Goal: Information Seeking & Learning: Learn about a topic

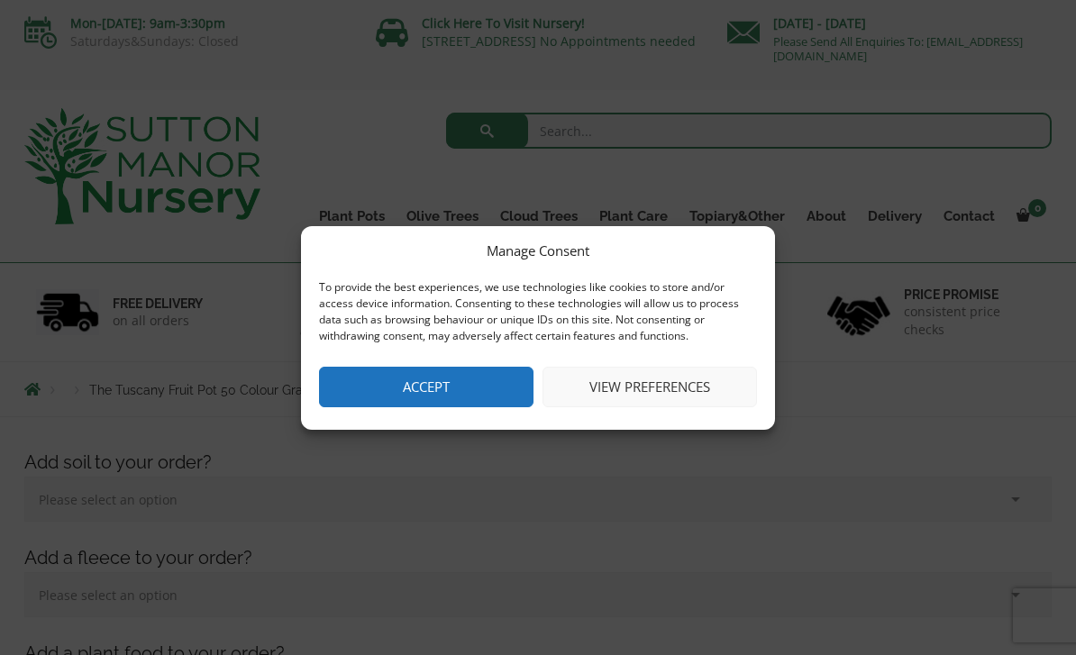
click at [485, 383] on button "Accept" at bounding box center [426, 387] width 215 height 41
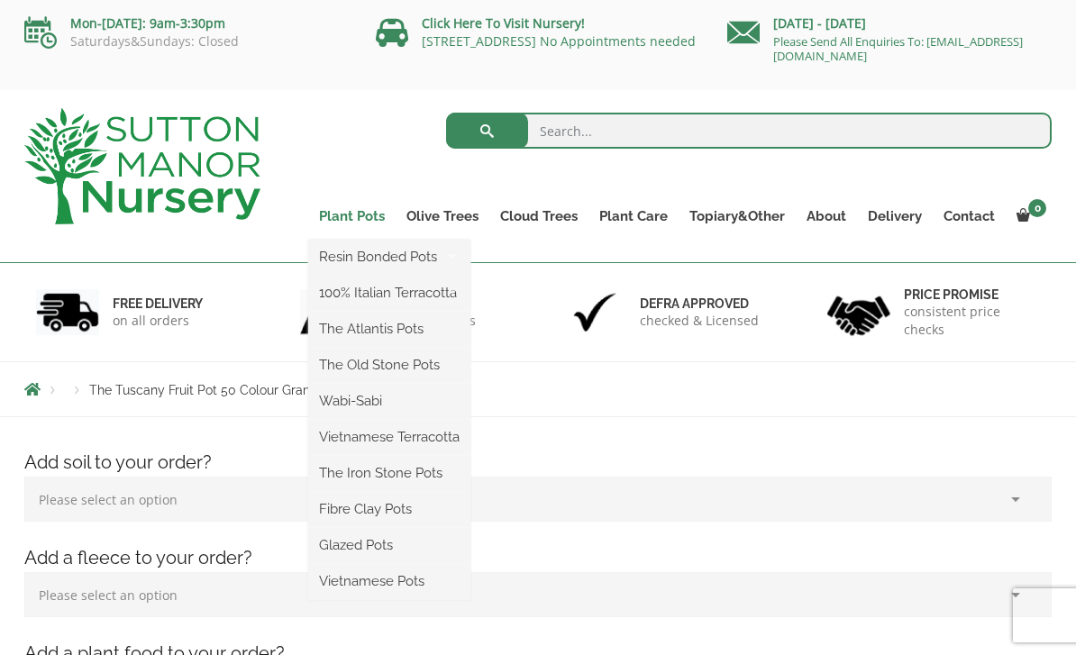
click at [378, 215] on link "Plant Pots" at bounding box center [351, 216] width 87 height 25
click at [357, 216] on link "Plant Pots" at bounding box center [351, 216] width 87 height 25
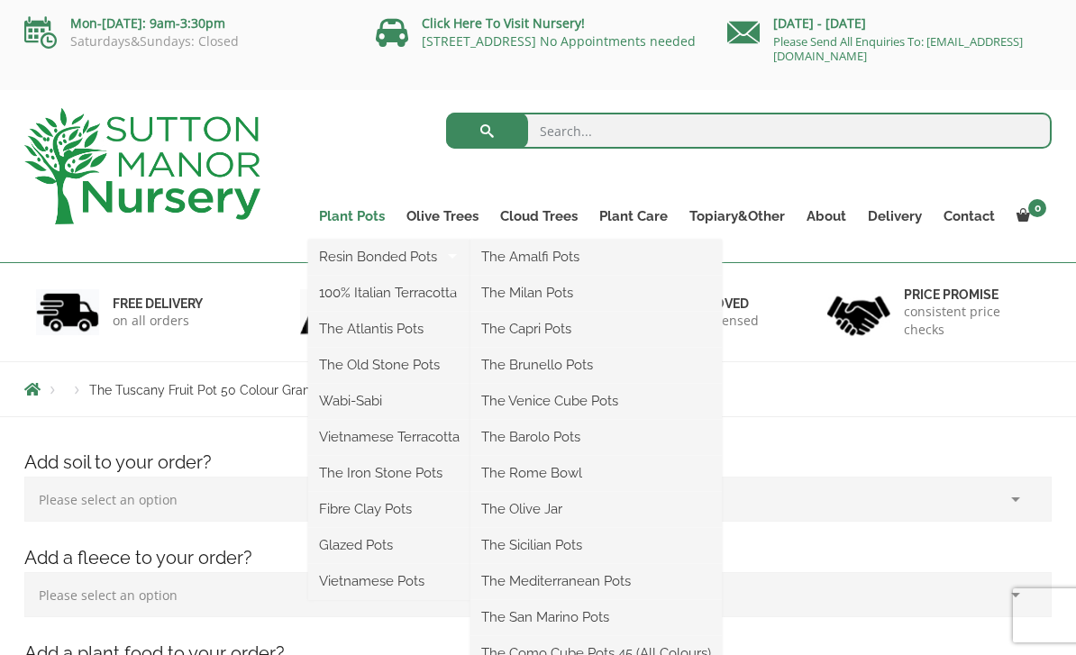
click at [360, 215] on link "Plant Pots" at bounding box center [351, 216] width 87 height 25
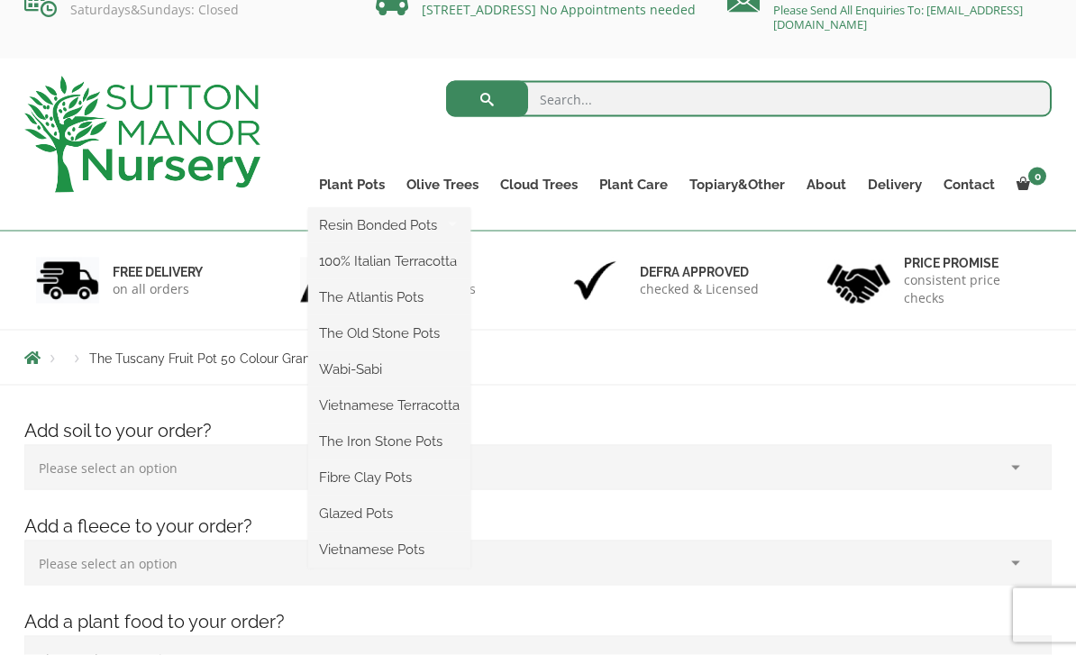
scroll to position [32, 0]
click at [333, 207] on ul "Resin Bonded Pots The Amalfi Pots The Milan Pots The Capri Pots The Brunello Po…" at bounding box center [389, 387] width 162 height 361
click at [343, 230] on link "Resin Bonded Pots" at bounding box center [389, 224] width 162 height 27
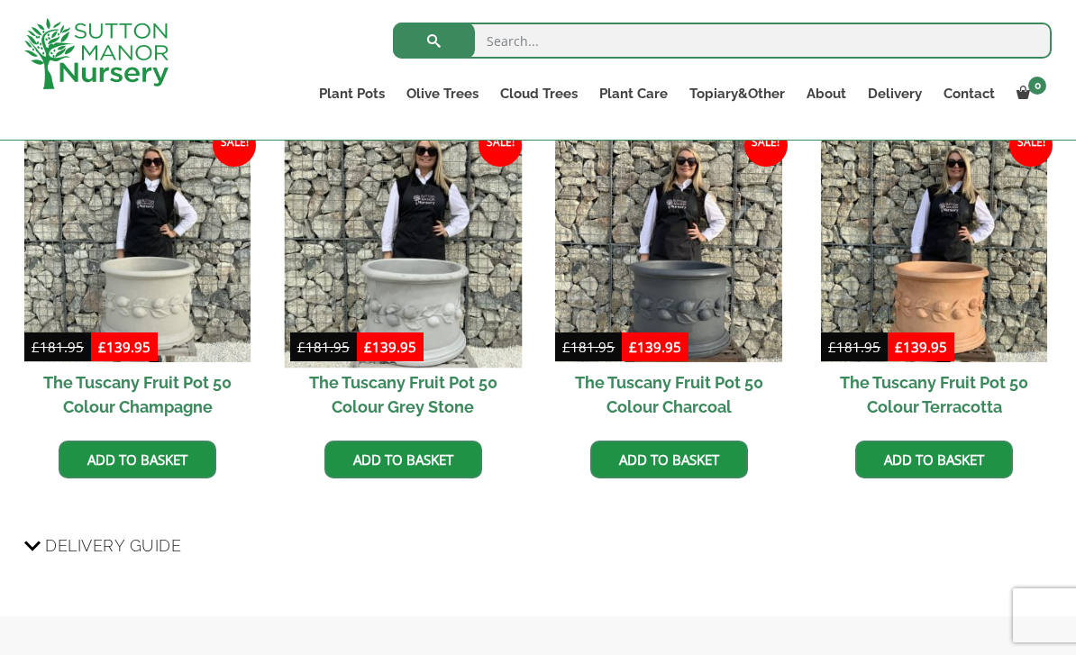
scroll to position [1498, 0]
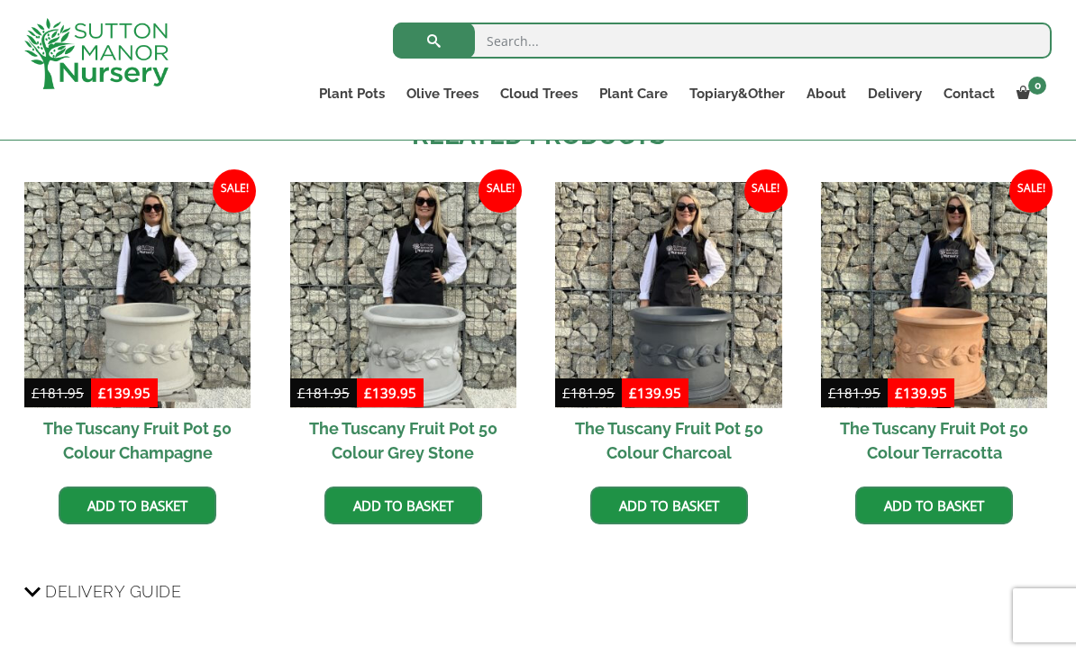
click at [495, 41] on input "search" at bounding box center [722, 41] width 659 height 36
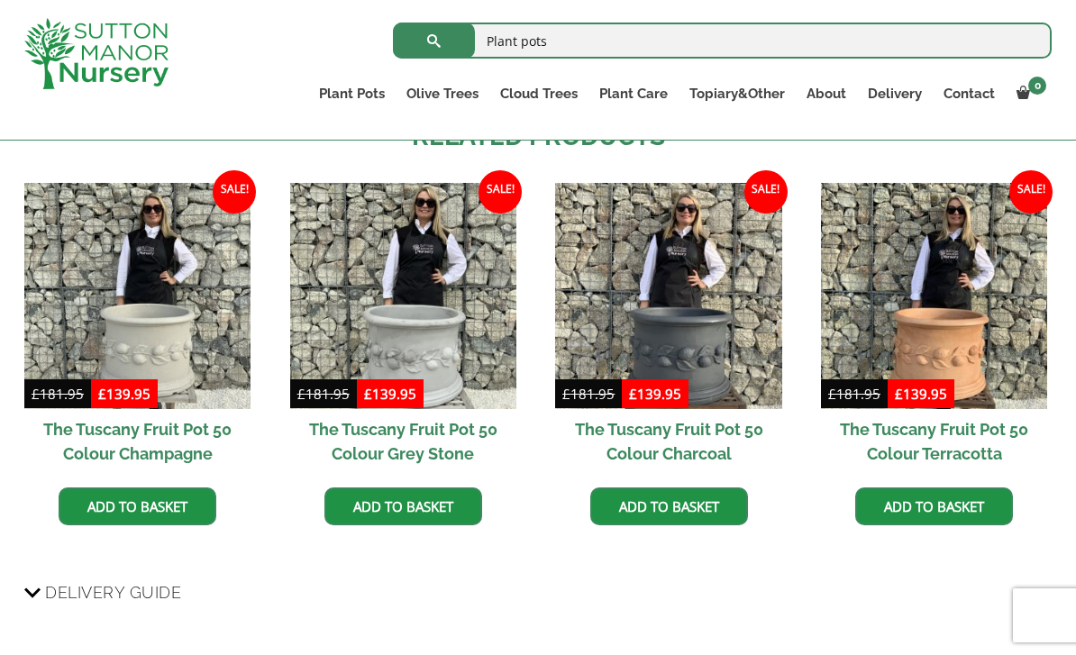
type input "Plant pots"
click at [434, 40] on button "submit" at bounding box center [434, 41] width 82 height 36
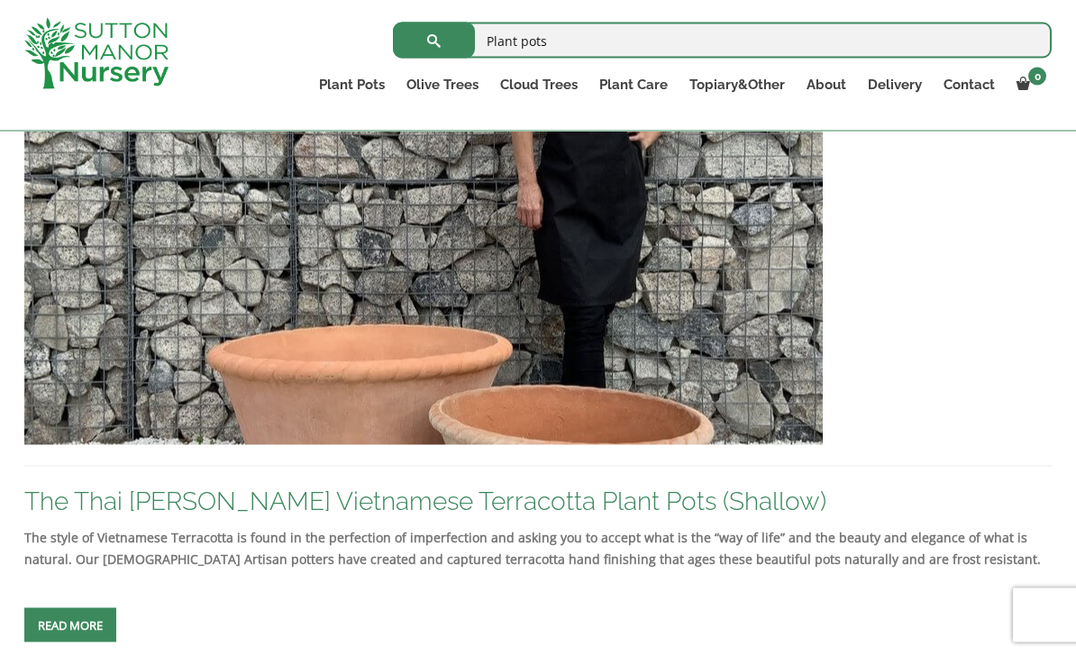
scroll to position [1126, 0]
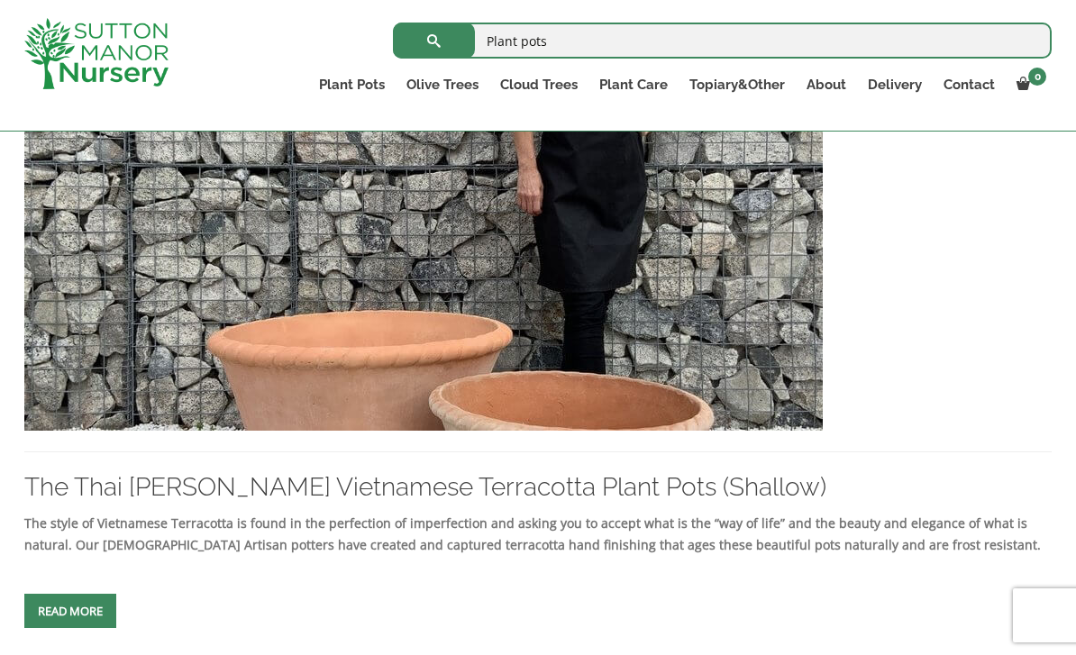
click at [92, 627] on link "Read more" at bounding box center [70, 611] width 92 height 34
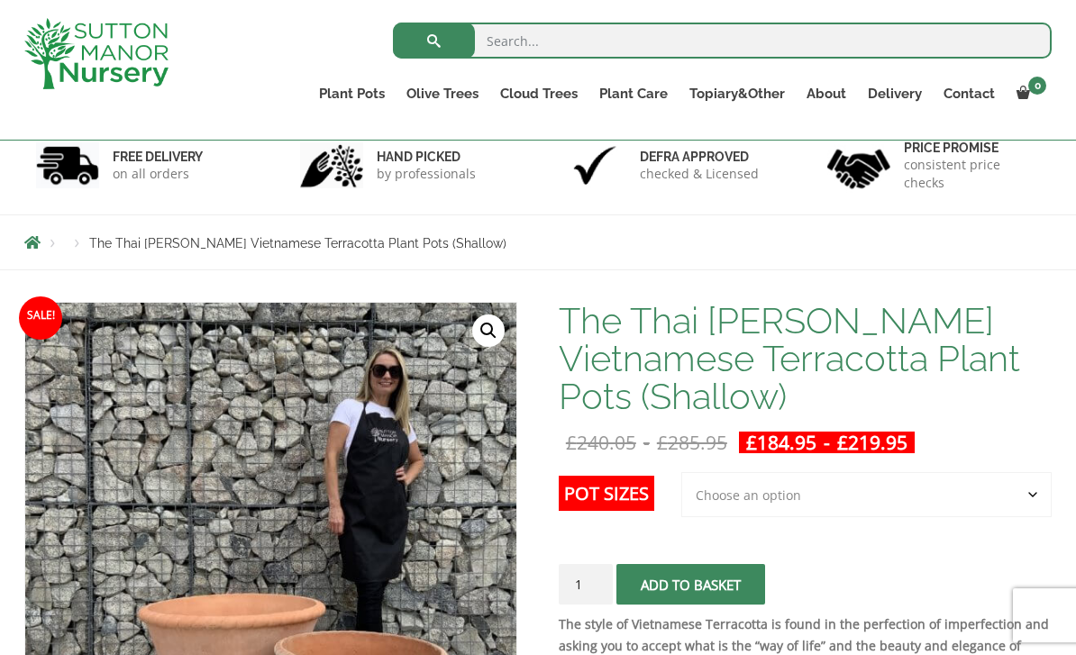
scroll to position [111, 0]
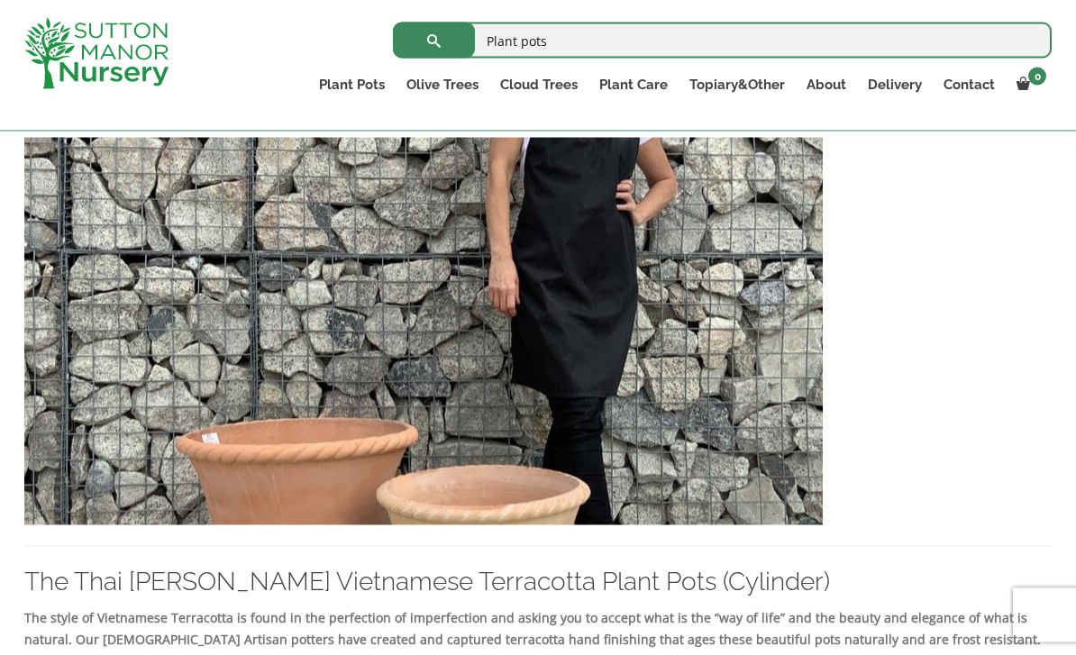
scroll to position [415, 0]
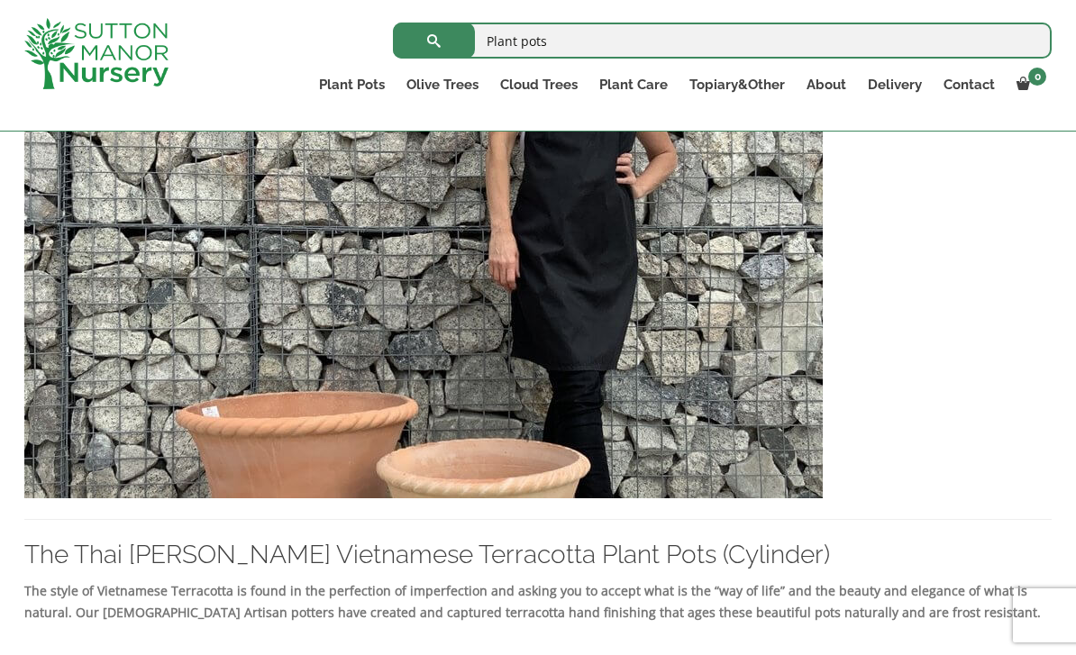
drag, startPoint x: 90, startPoint y: 683, endPoint x: 90, endPoint y: 668, distance: 15.3
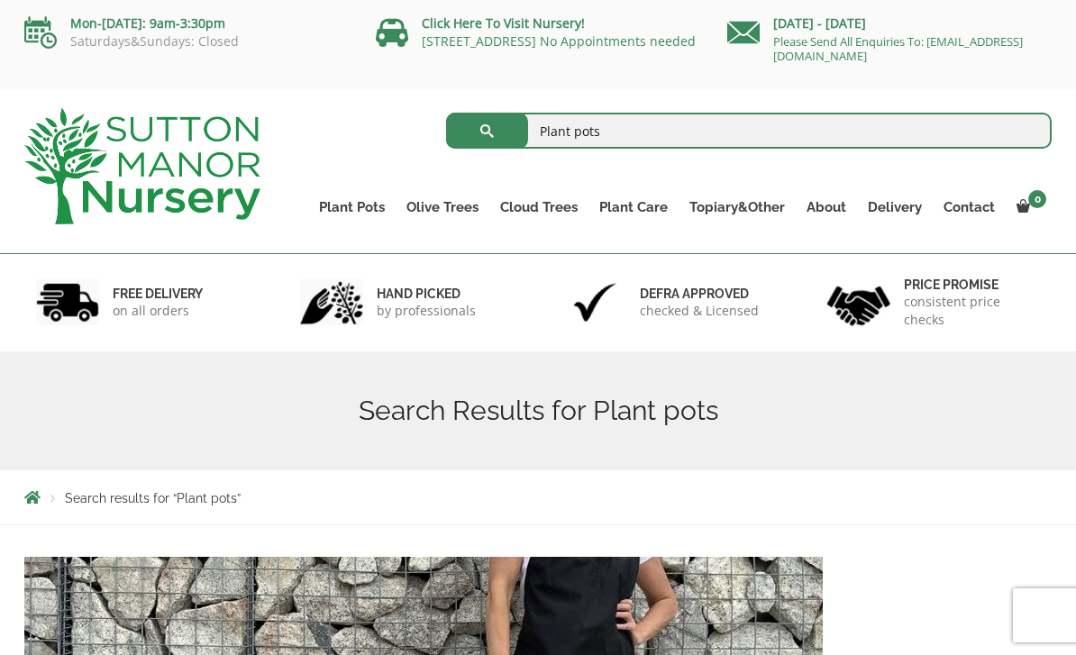
scroll to position [472, 0]
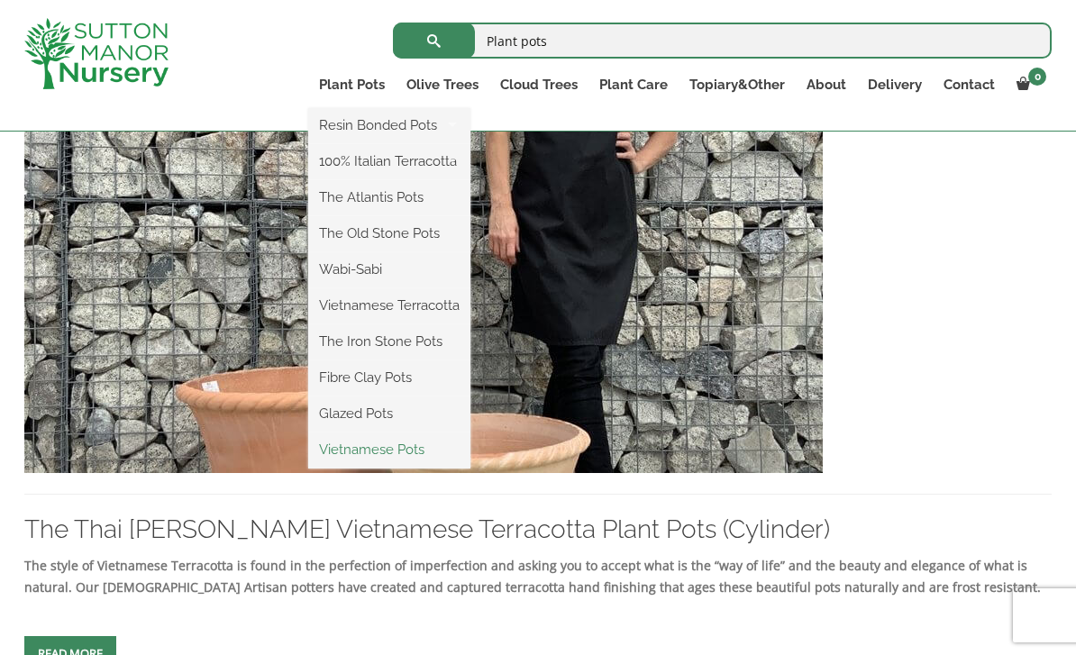
click at [370, 449] on link "Vietnamese Pots" at bounding box center [389, 449] width 162 height 27
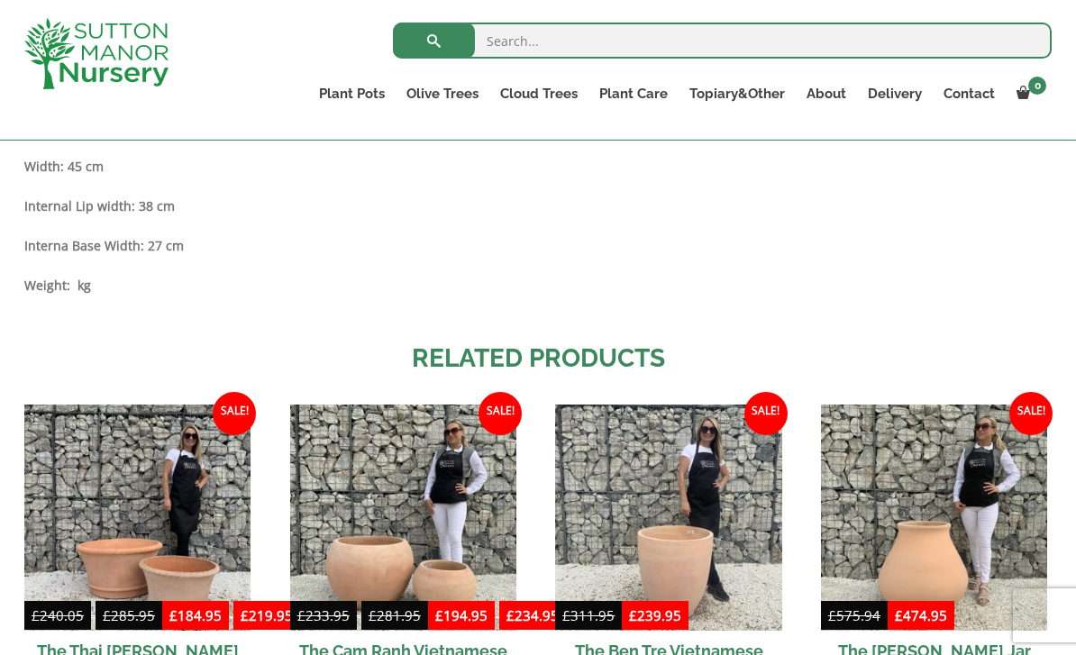
scroll to position [1402, 0]
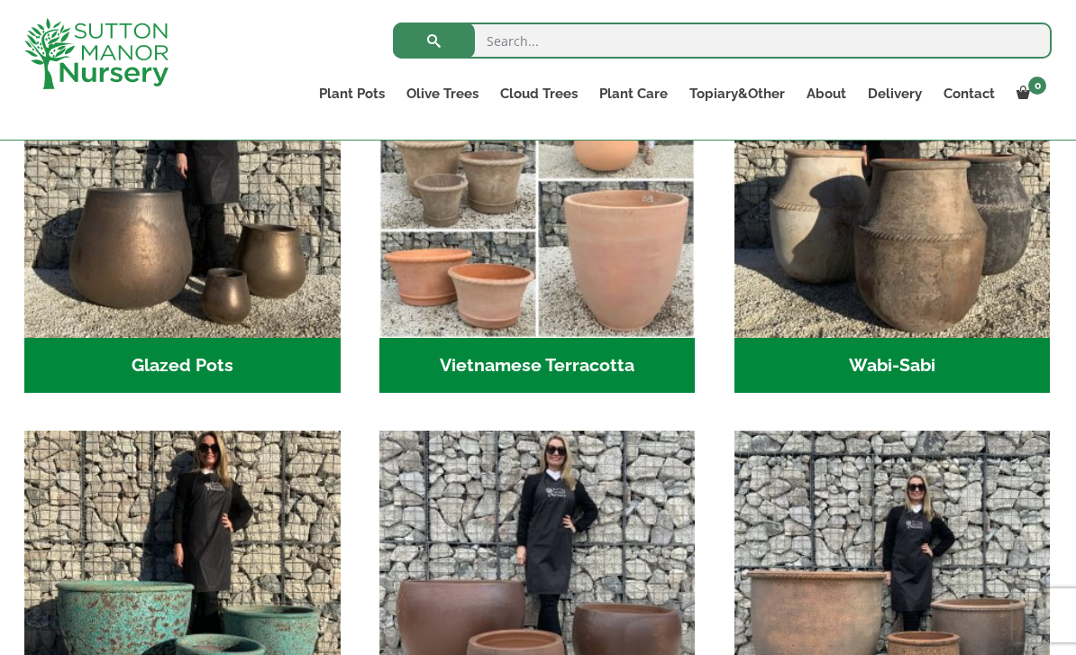
scroll to position [650, 0]
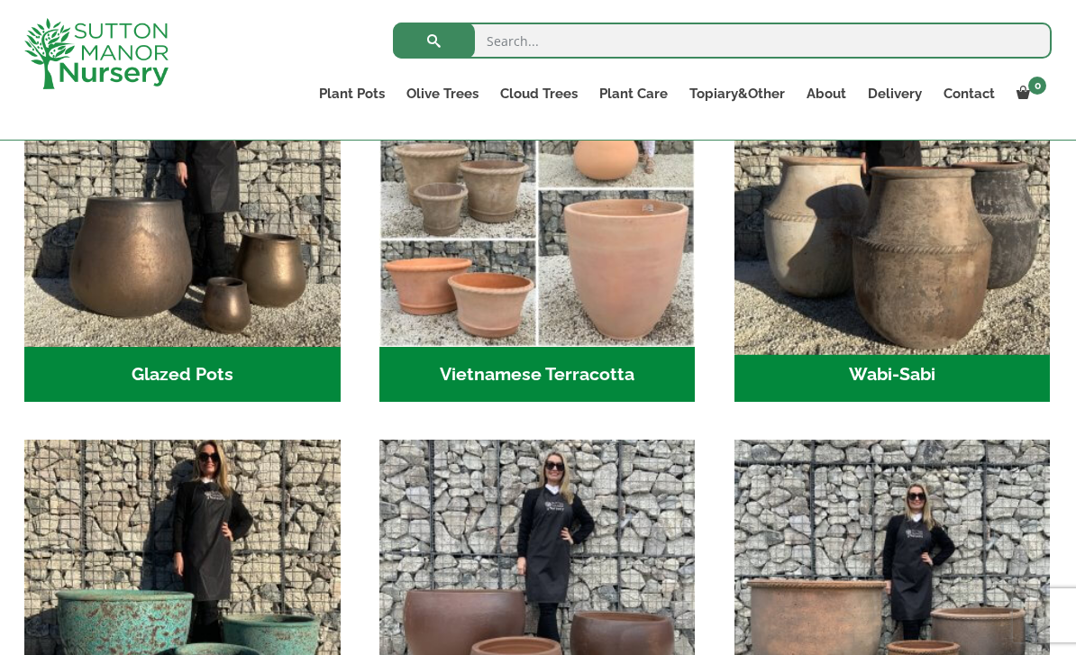
click at [795, 343] on img "Visit product category Wabi-Sabi" at bounding box center [893, 189] width 332 height 332
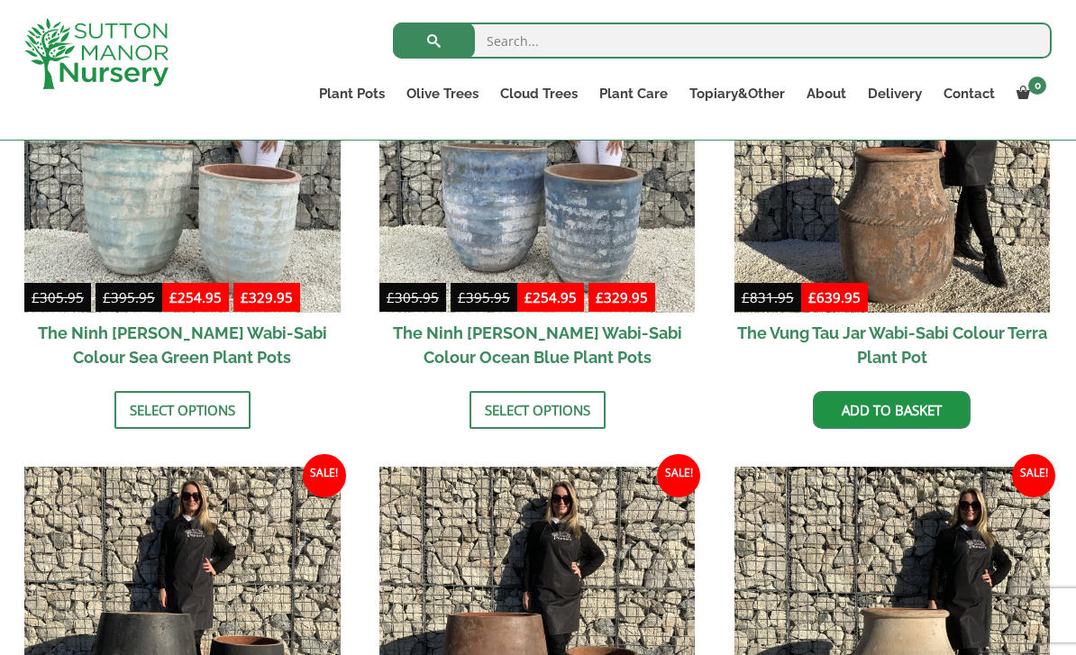
scroll to position [1464, 0]
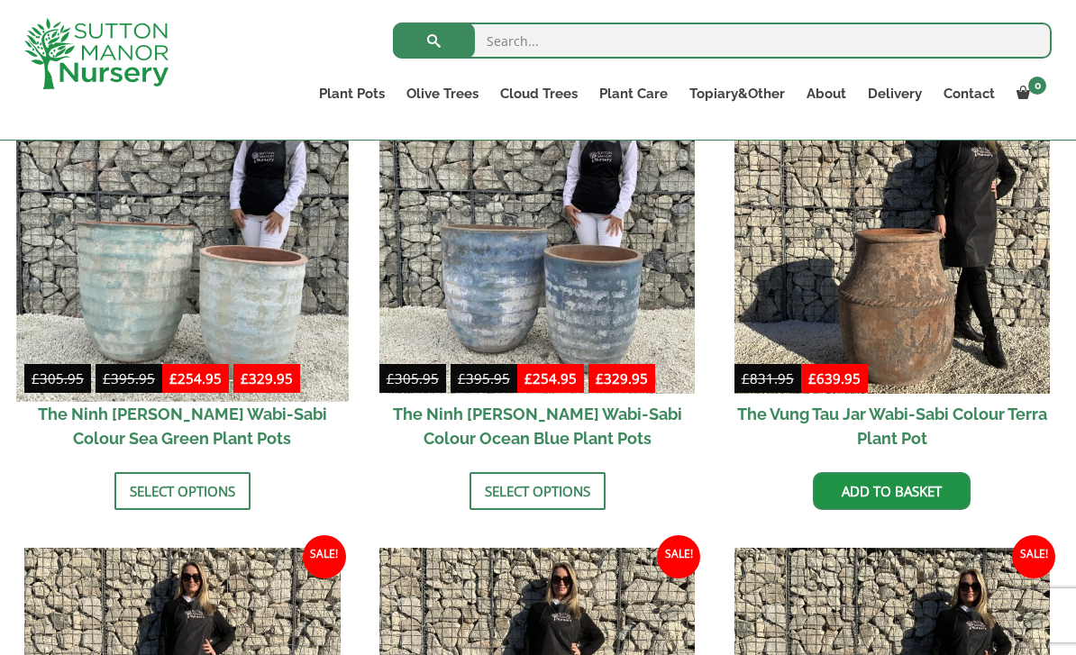
click at [169, 287] on img at bounding box center [182, 235] width 332 height 332
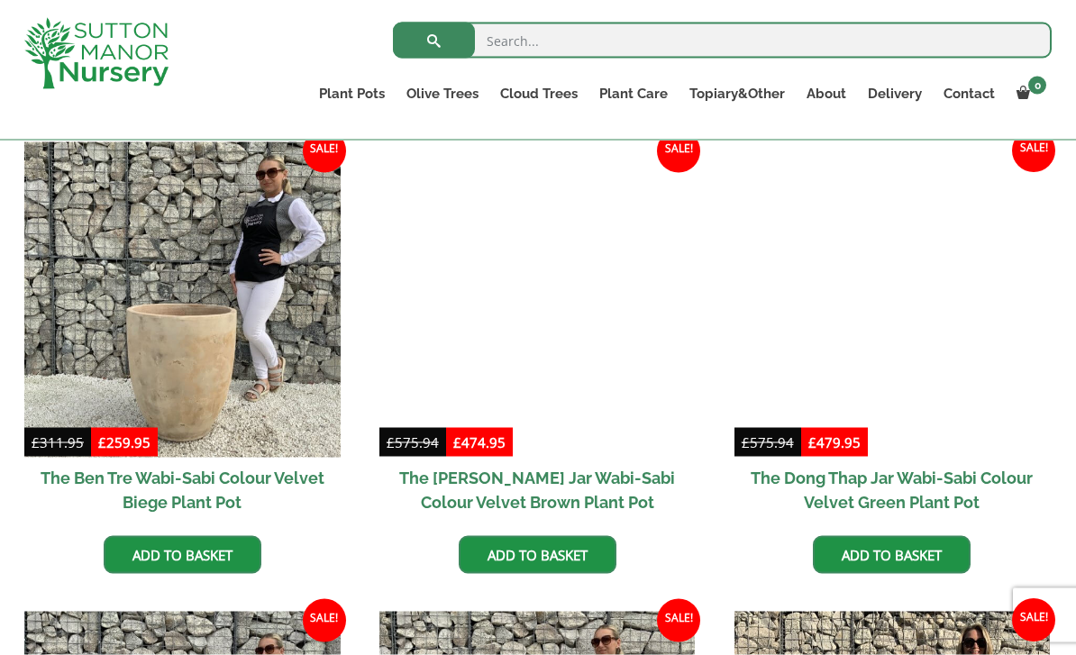
scroll to position [833, 0]
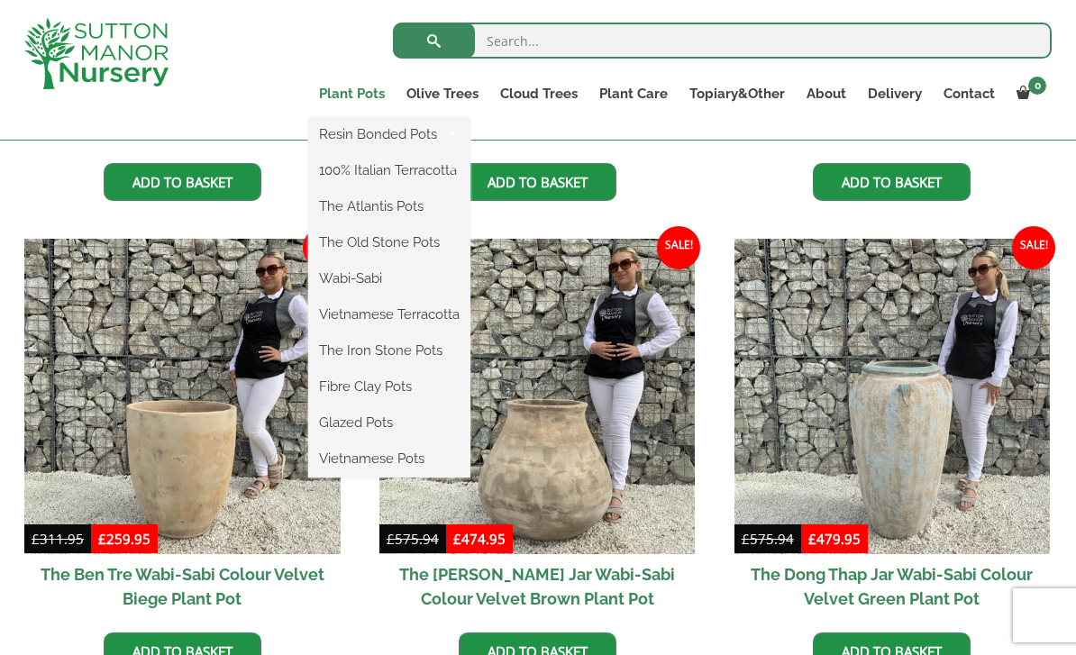
click at [354, 94] on link "Plant Pots" at bounding box center [351, 93] width 87 height 25
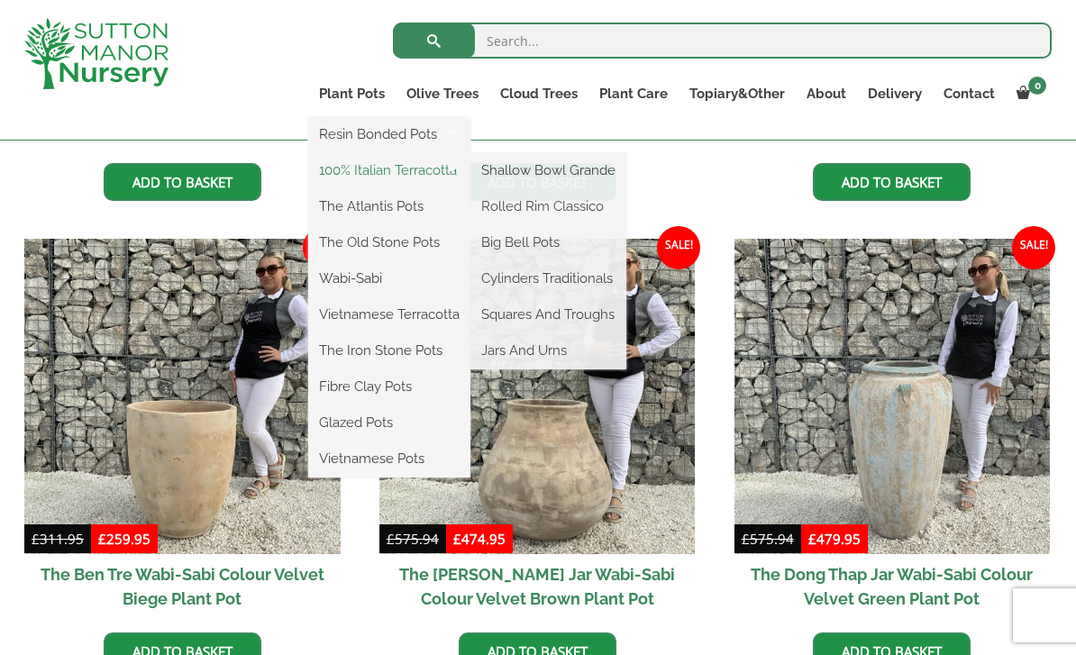
click at [362, 166] on link "100% Italian Terracotta" at bounding box center [389, 170] width 162 height 27
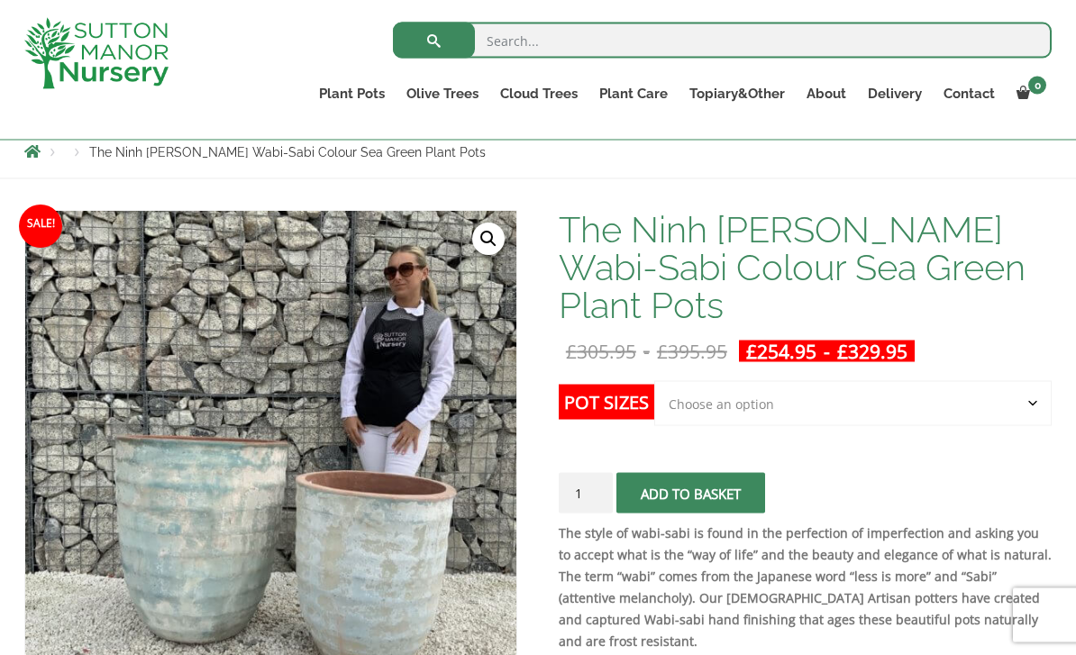
scroll to position [206, 0]
select select "Click here to buy the Largest pot In The Picture"
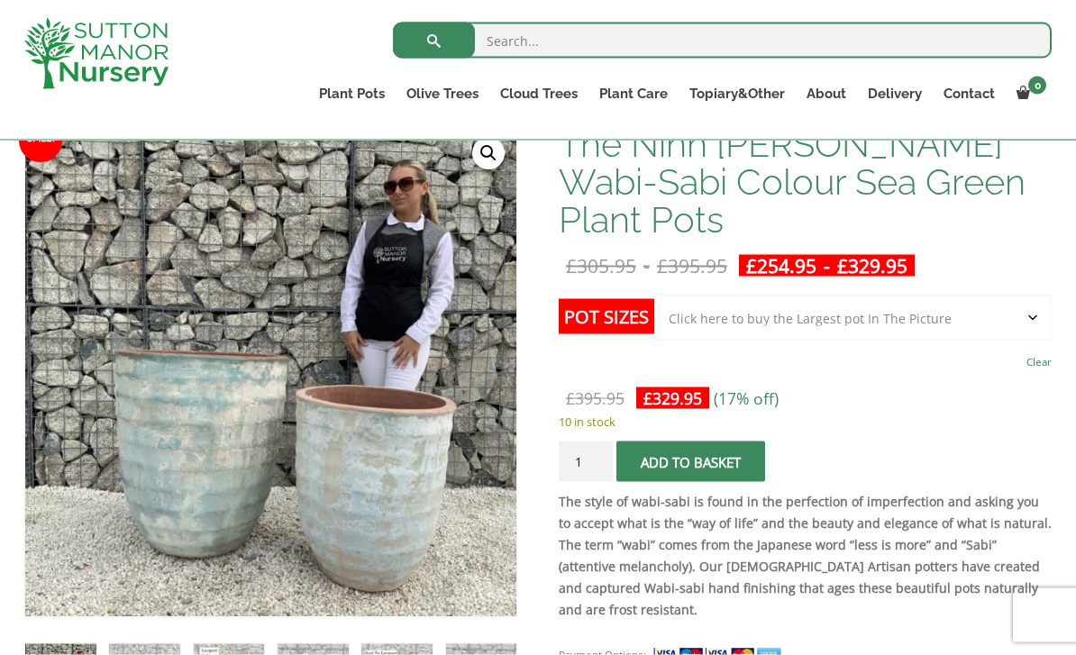
scroll to position [376, 0]
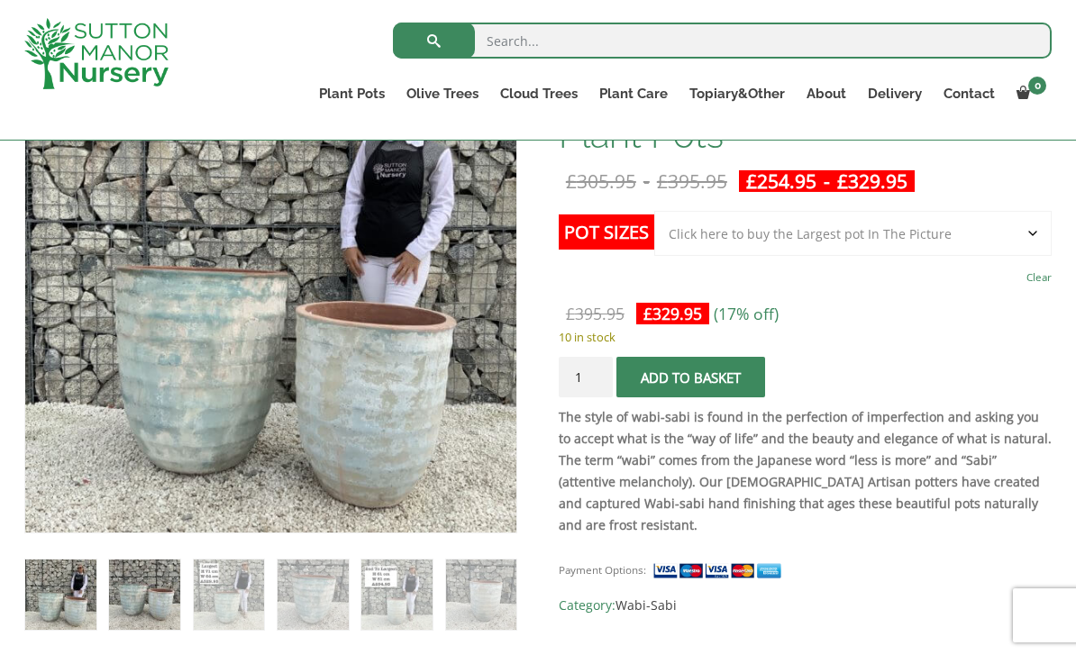
click at [169, 603] on img at bounding box center [144, 595] width 71 height 71
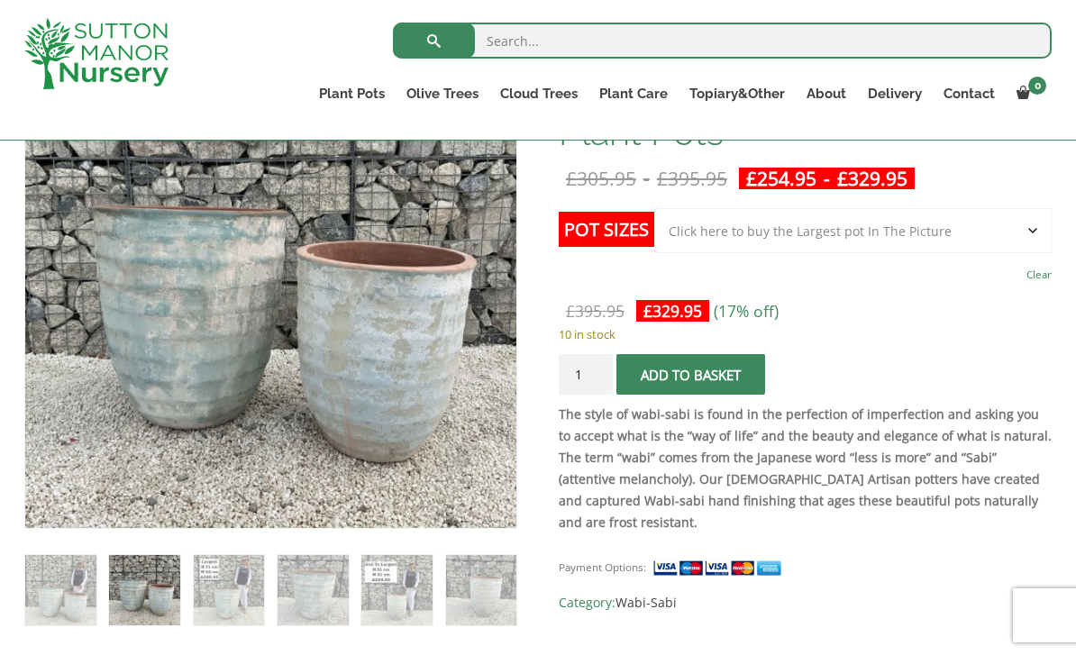
scroll to position [399, 0]
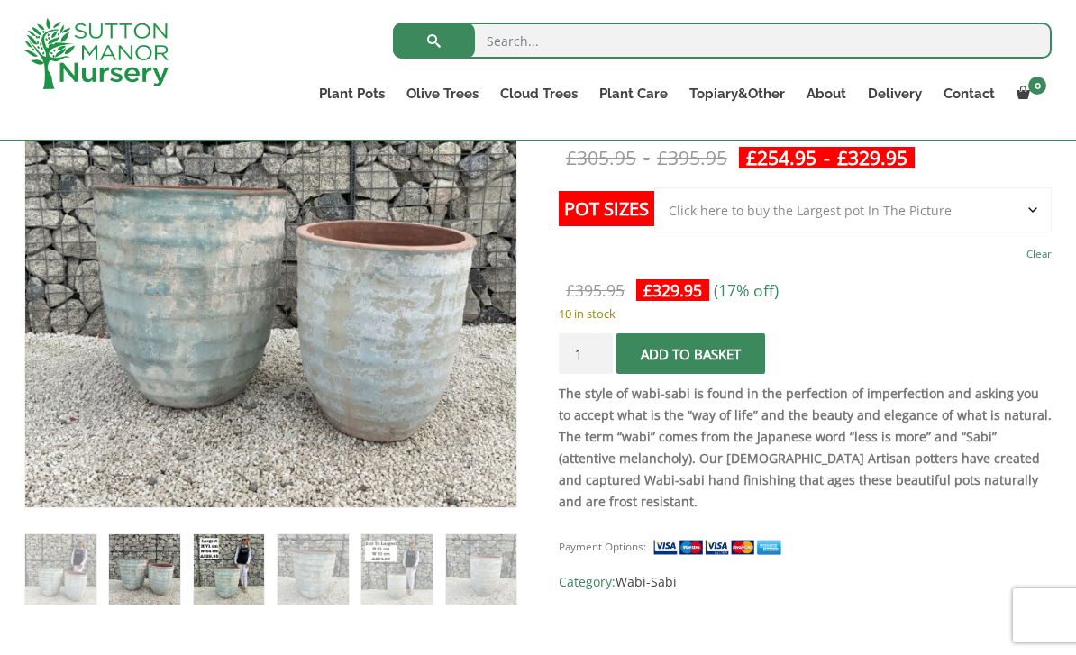
click at [248, 595] on img at bounding box center [229, 570] width 71 height 71
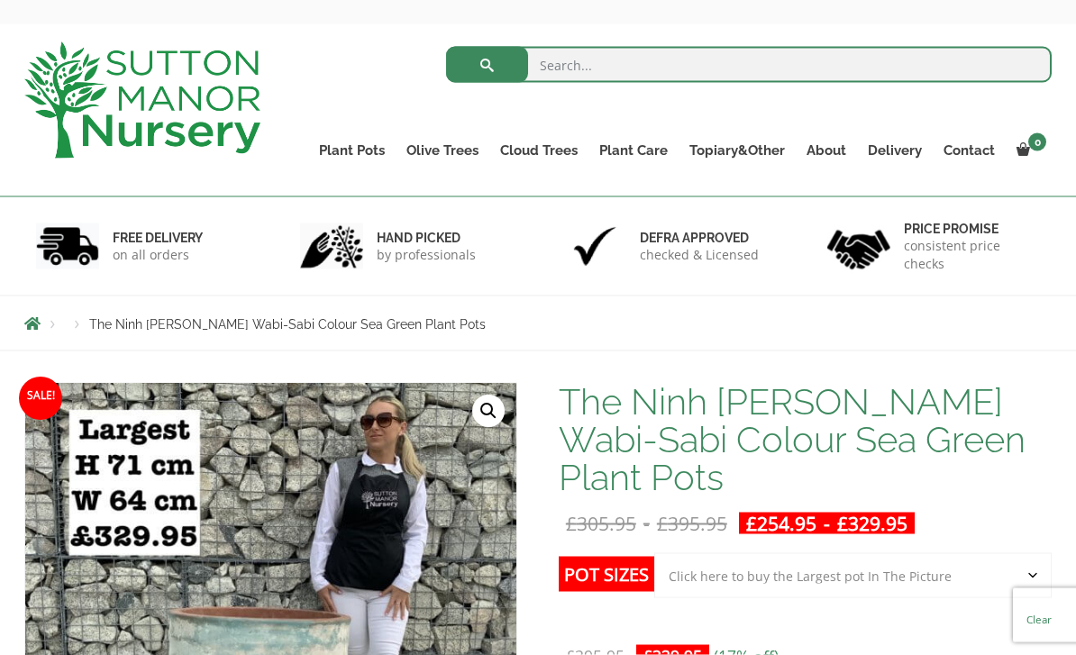
scroll to position [67, 0]
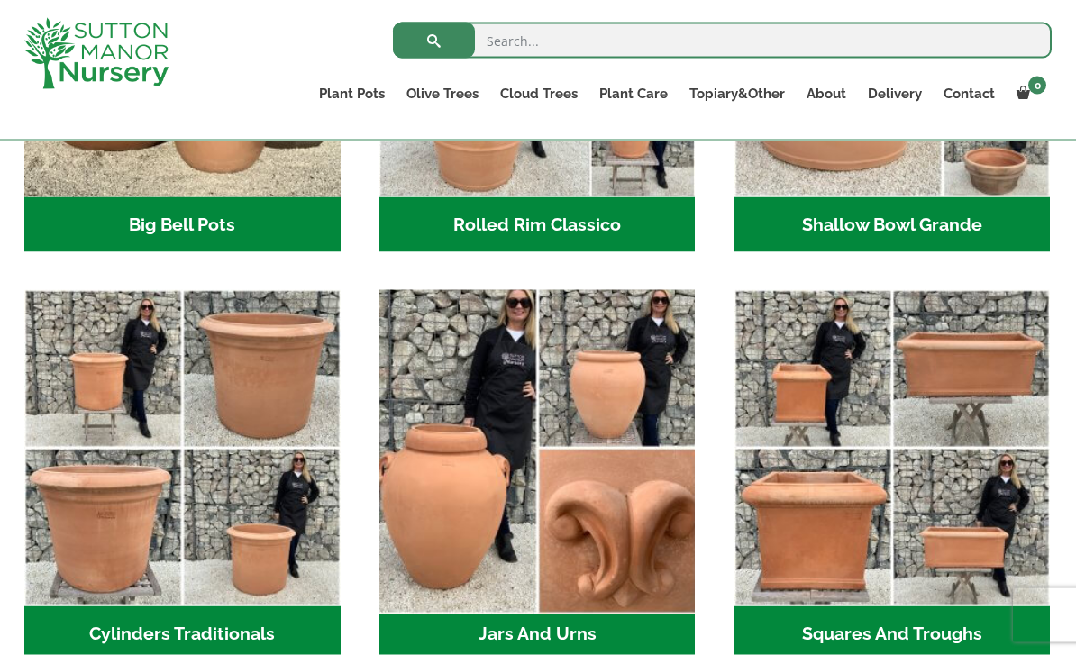
scroll to position [844, 0]
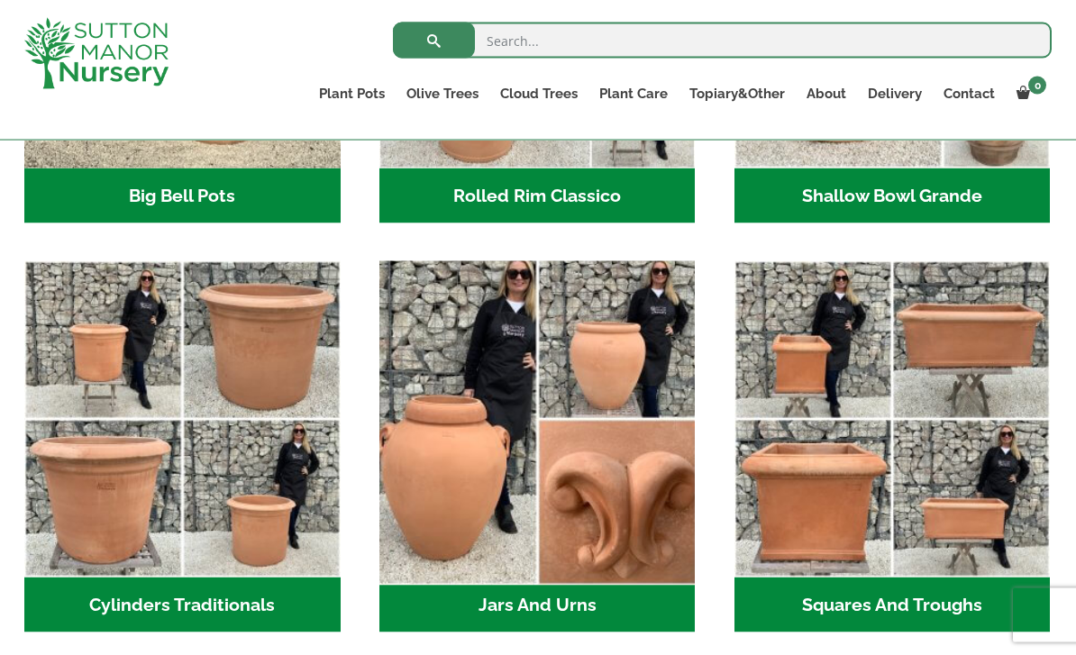
click at [568, 471] on img "Visit product category Jars And Urns" at bounding box center [537, 420] width 332 height 332
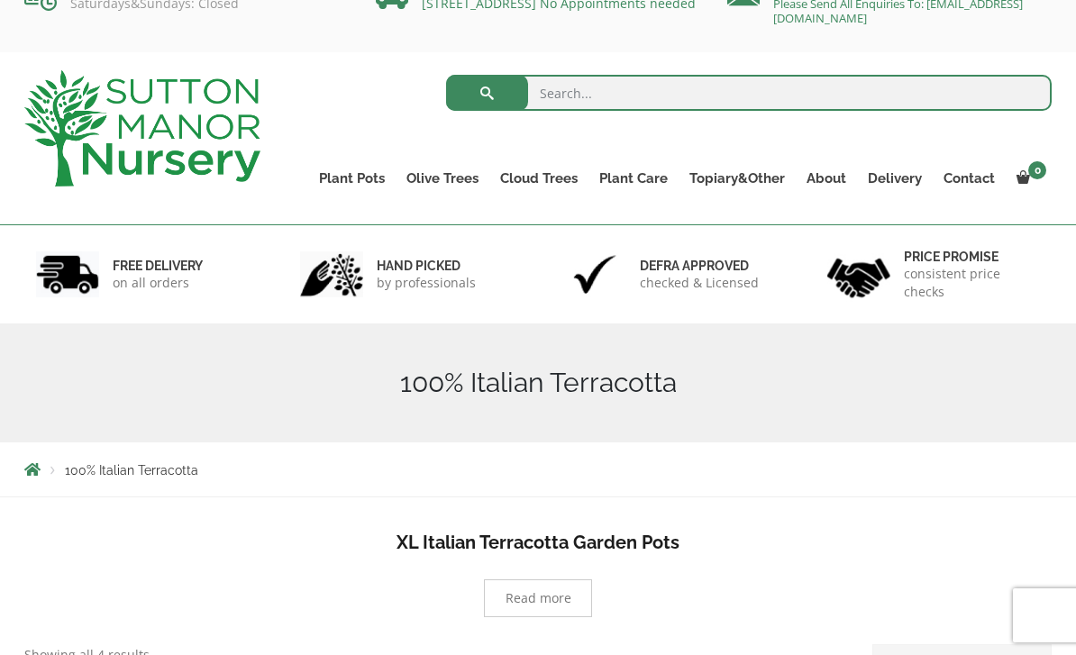
scroll to position [0, 0]
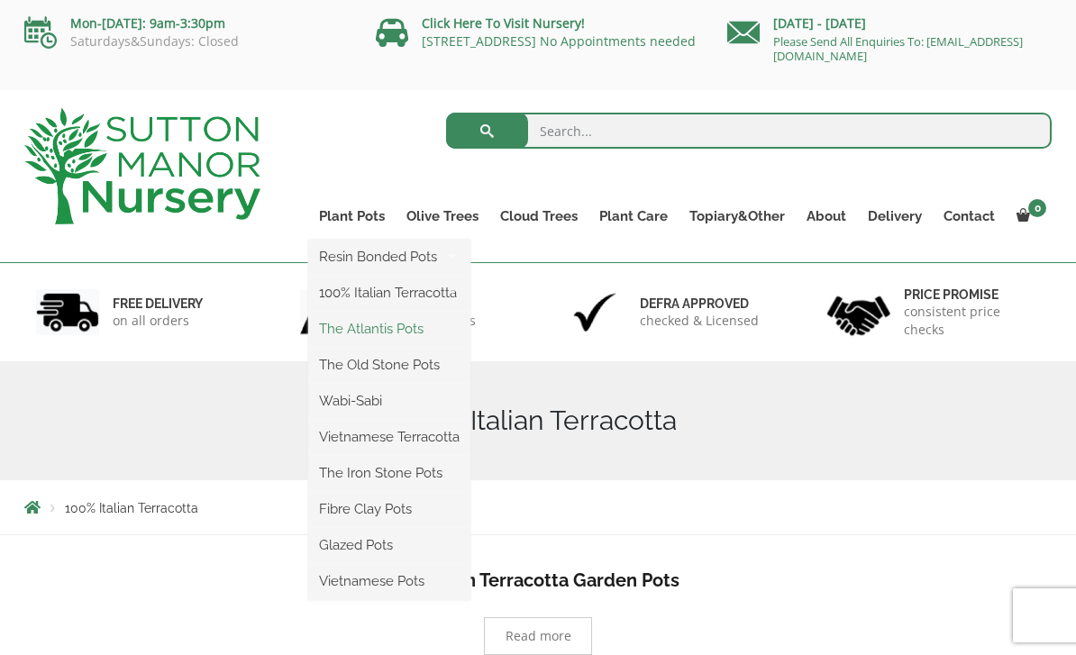
click at [381, 338] on link "The Atlantis Pots" at bounding box center [389, 329] width 162 height 27
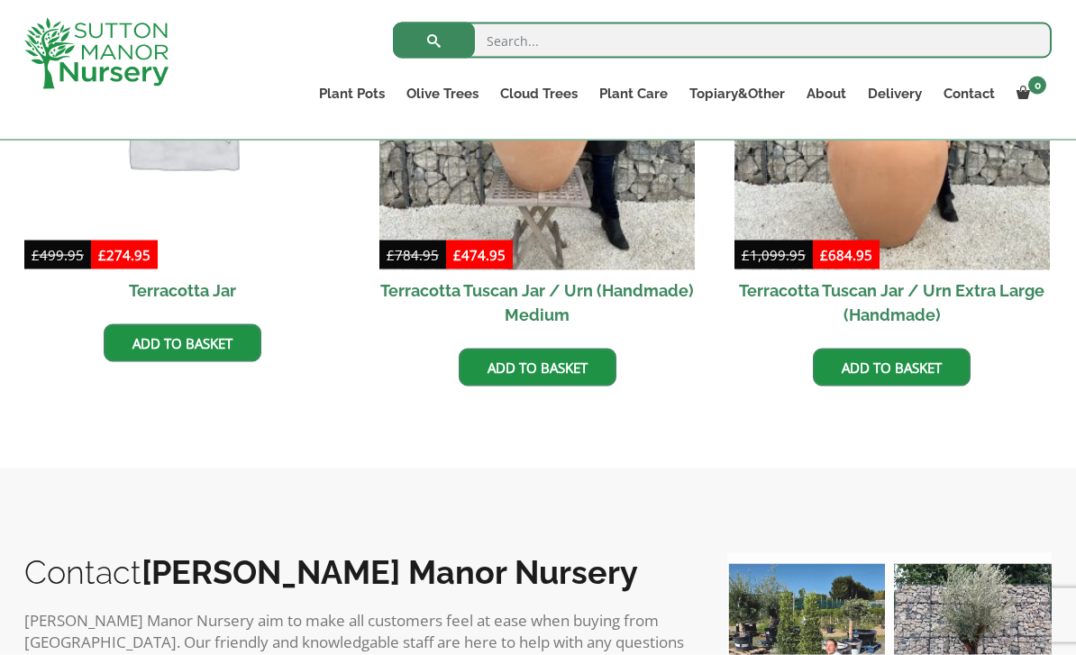
scroll to position [811, 0]
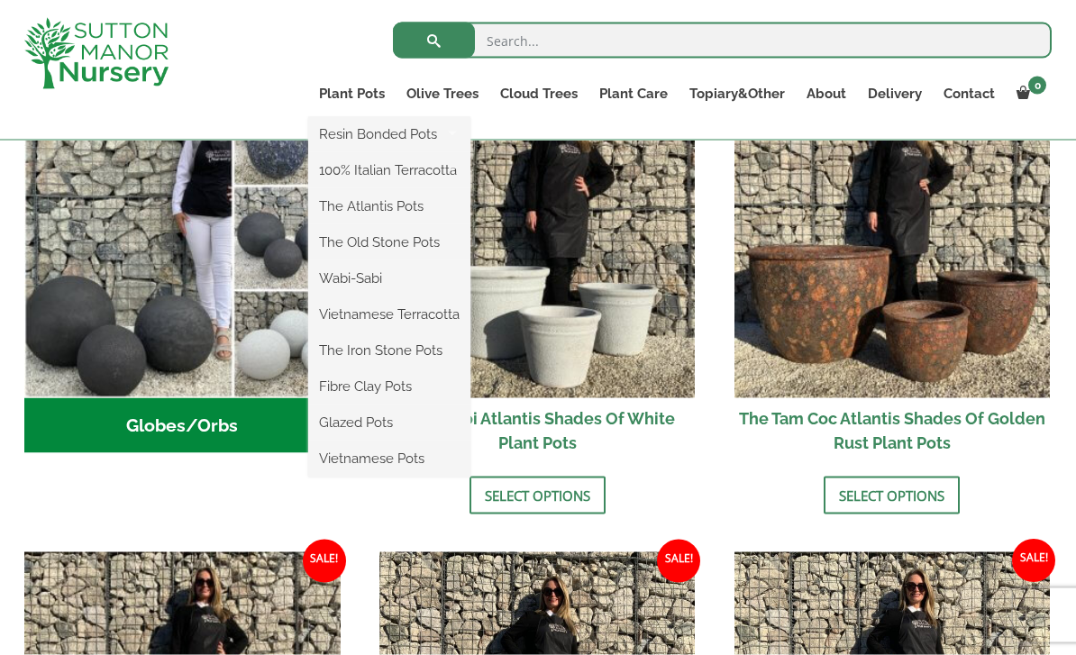
scroll to position [673, 0]
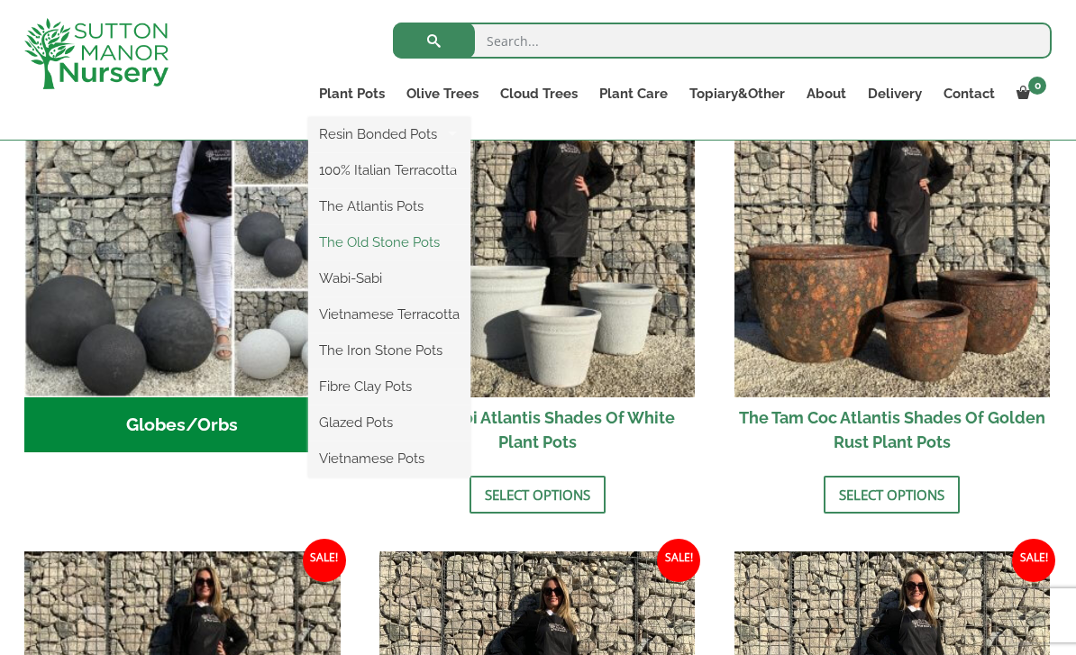
click at [390, 236] on link "The Old Stone Pots" at bounding box center [389, 242] width 162 height 27
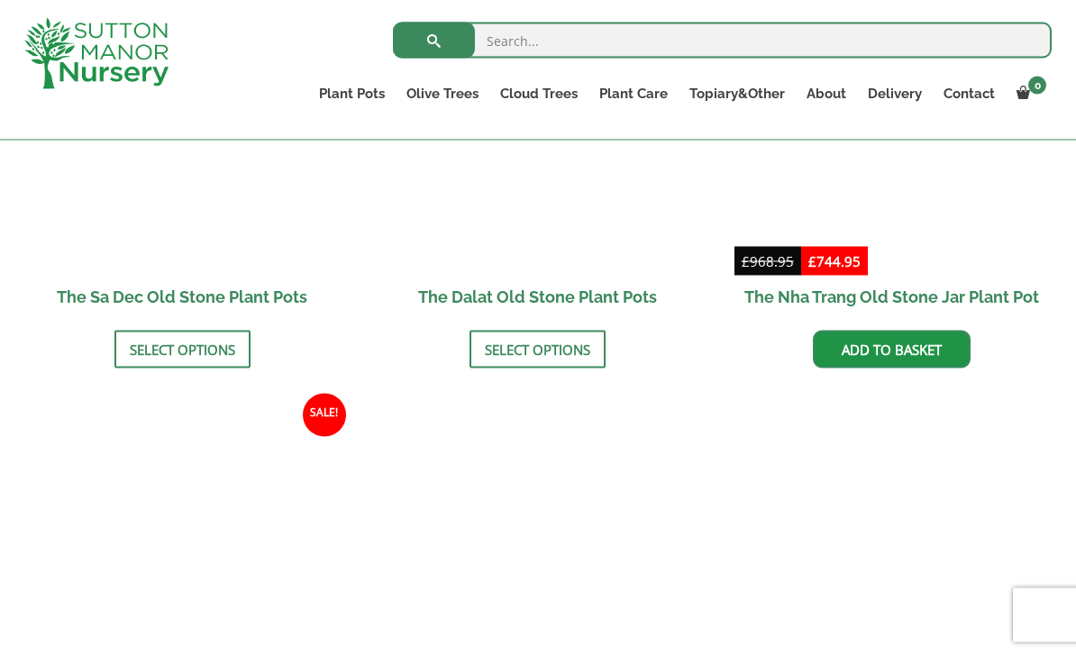
scroll to position [1286, 0]
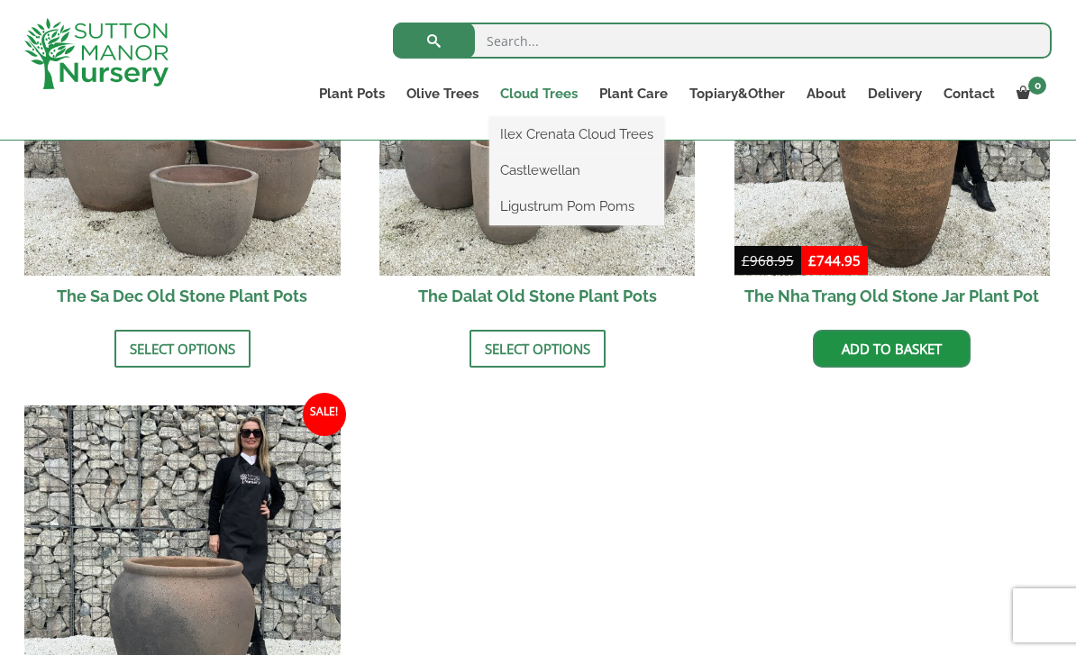
click at [551, 97] on link "Cloud Trees" at bounding box center [539, 93] width 99 height 25
click at [549, 128] on link "Ilex Crenata Cloud Trees" at bounding box center [577, 134] width 175 height 27
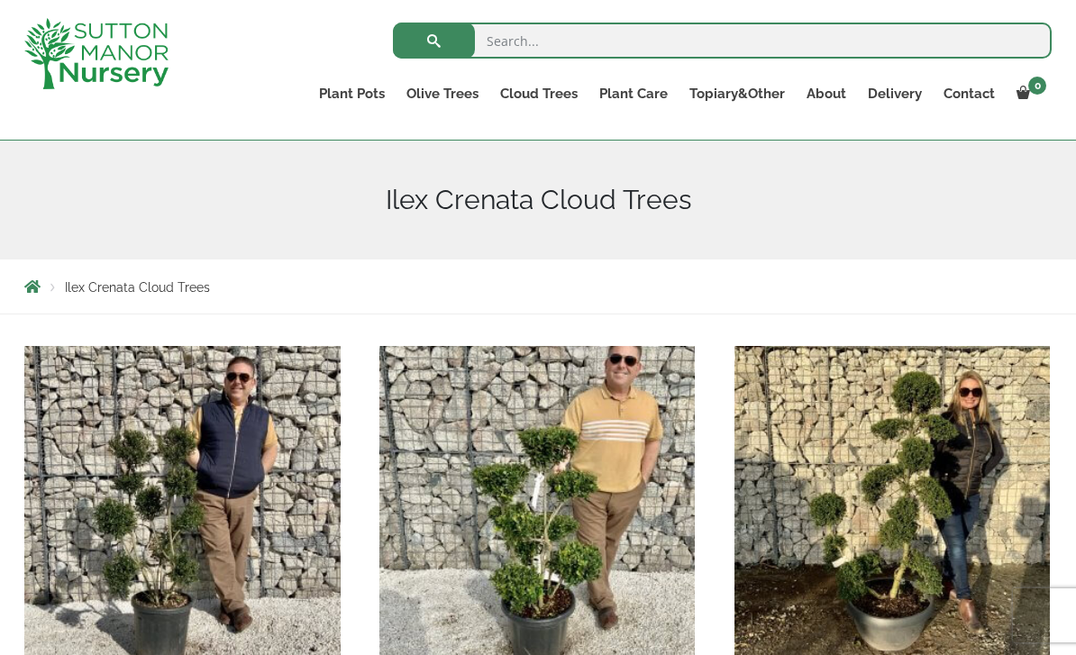
scroll to position [161, 0]
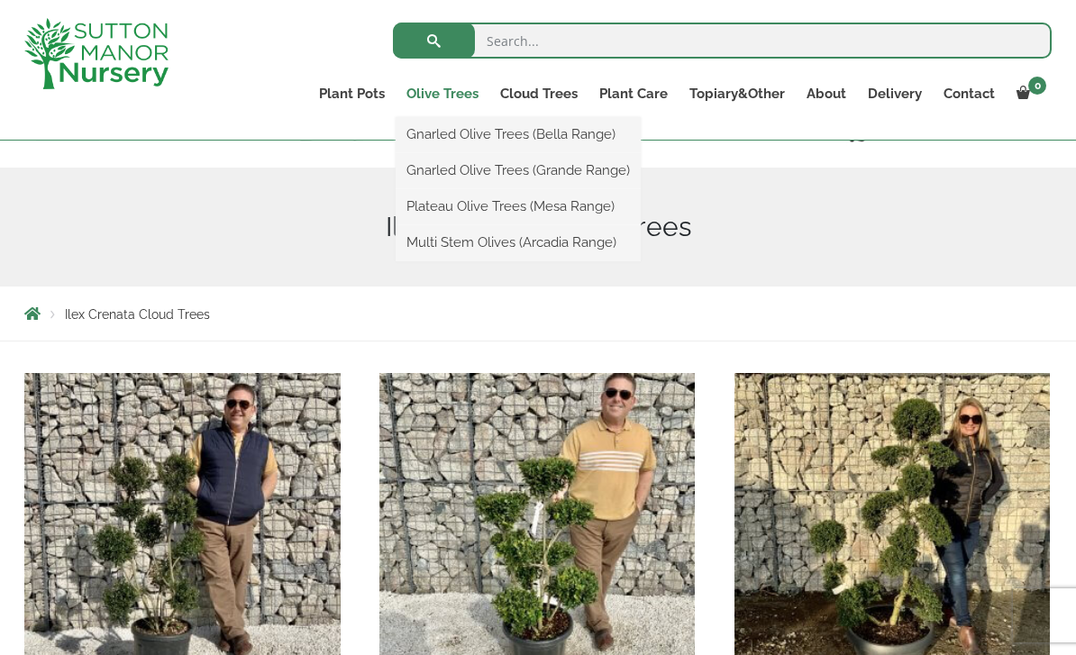
click at [453, 91] on link "Olive Trees" at bounding box center [443, 93] width 94 height 25
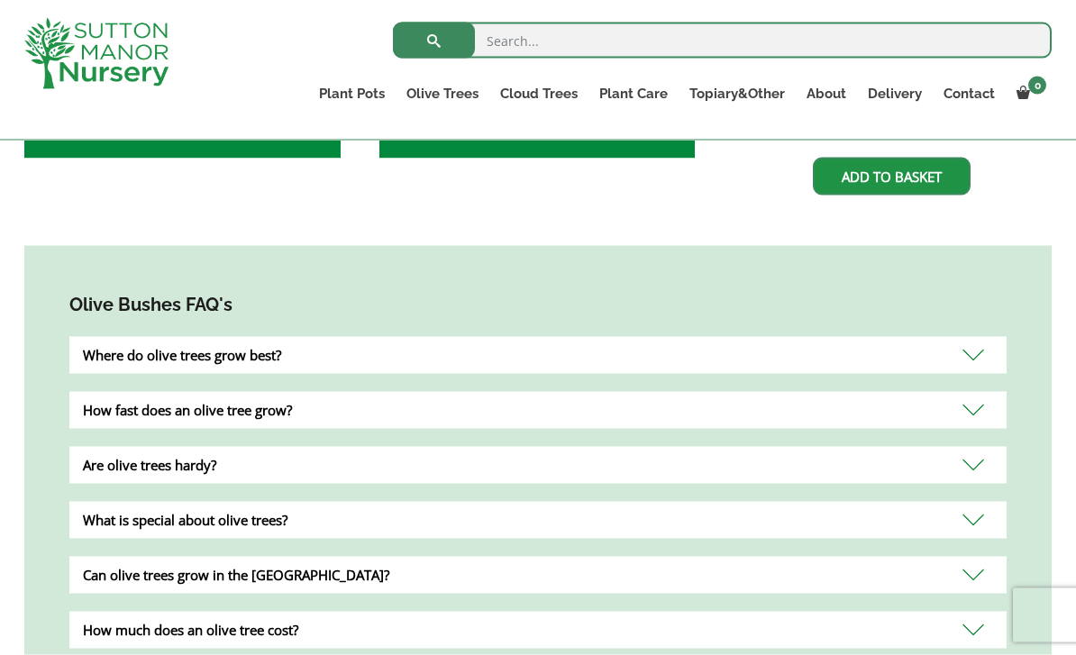
scroll to position [1024, 0]
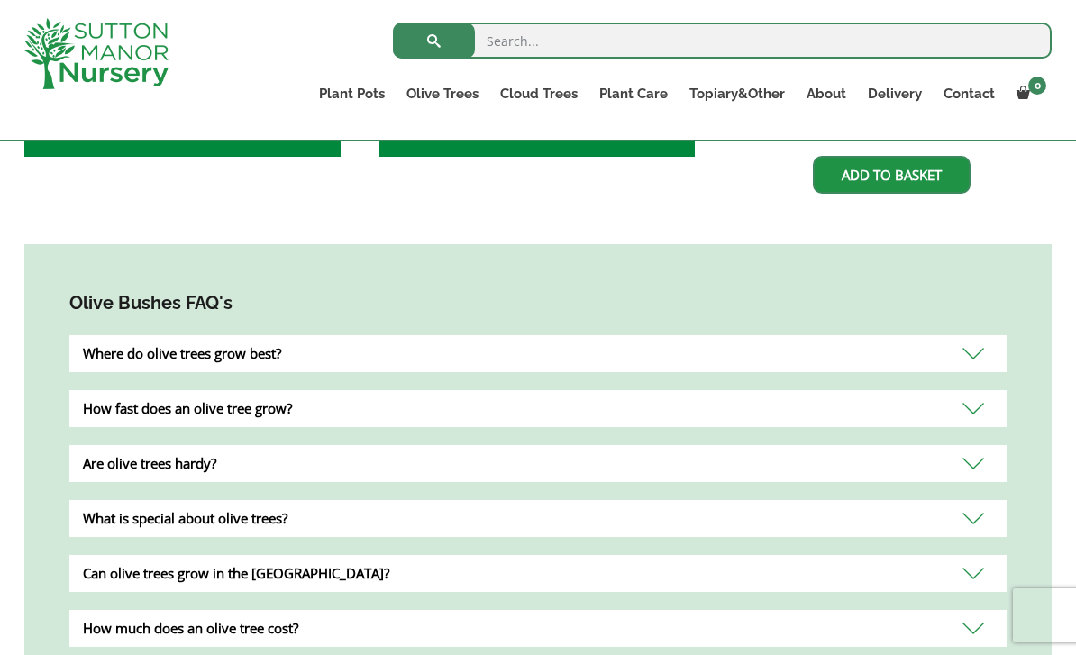
click at [973, 335] on div "Where do olive trees grow best?" at bounding box center [538, 353] width 938 height 37
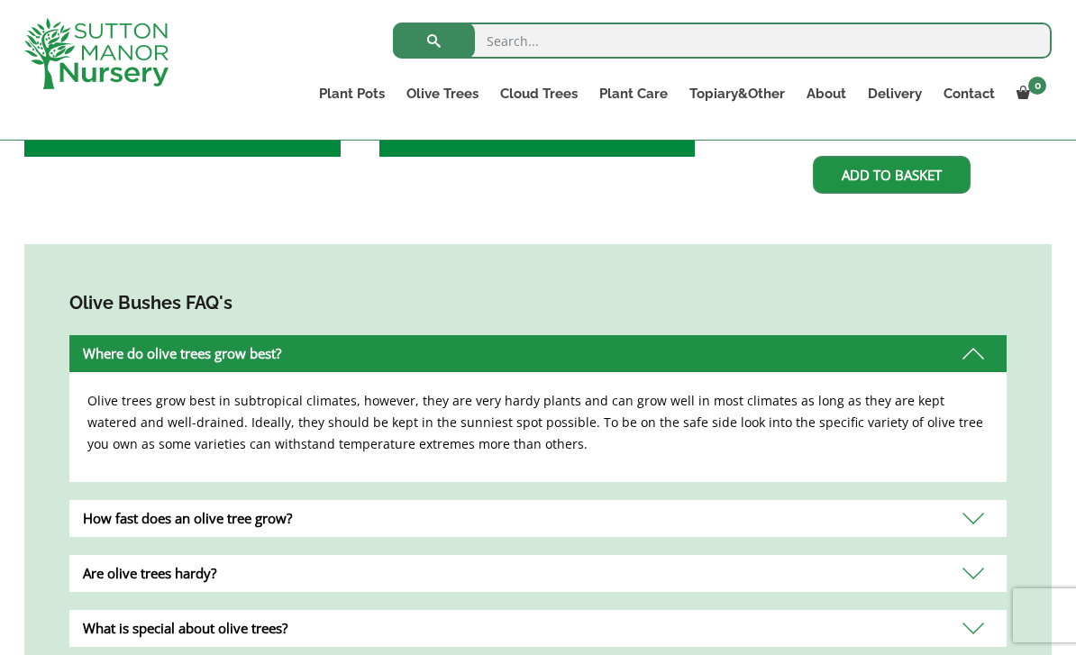
click at [973, 335] on div "Where do olive trees grow best?" at bounding box center [538, 353] width 938 height 37
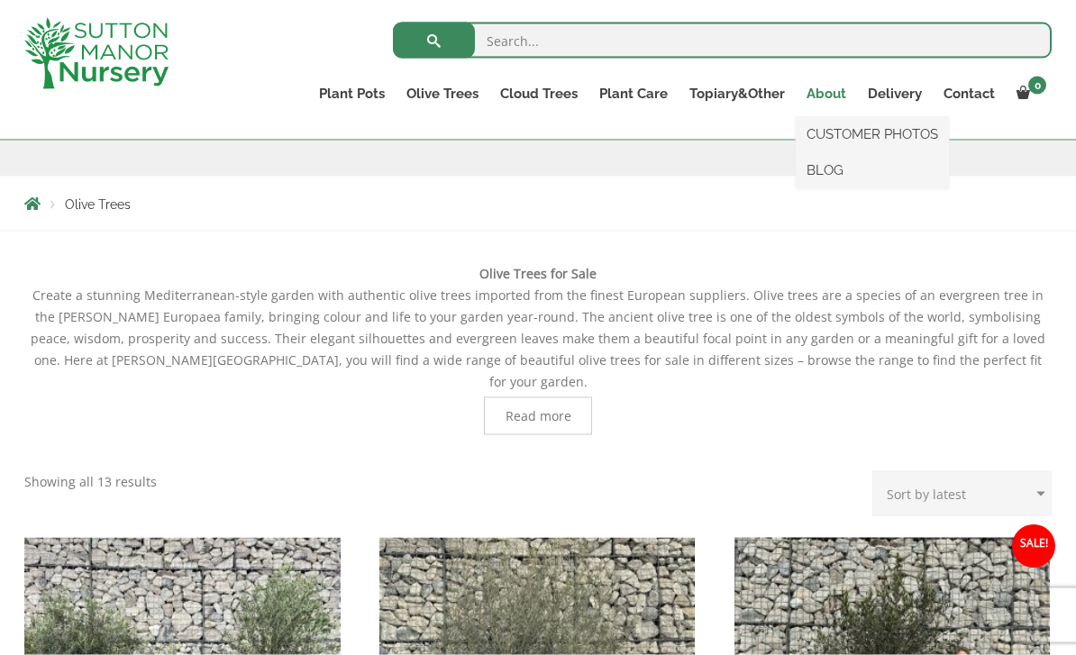
scroll to position [272, 0]
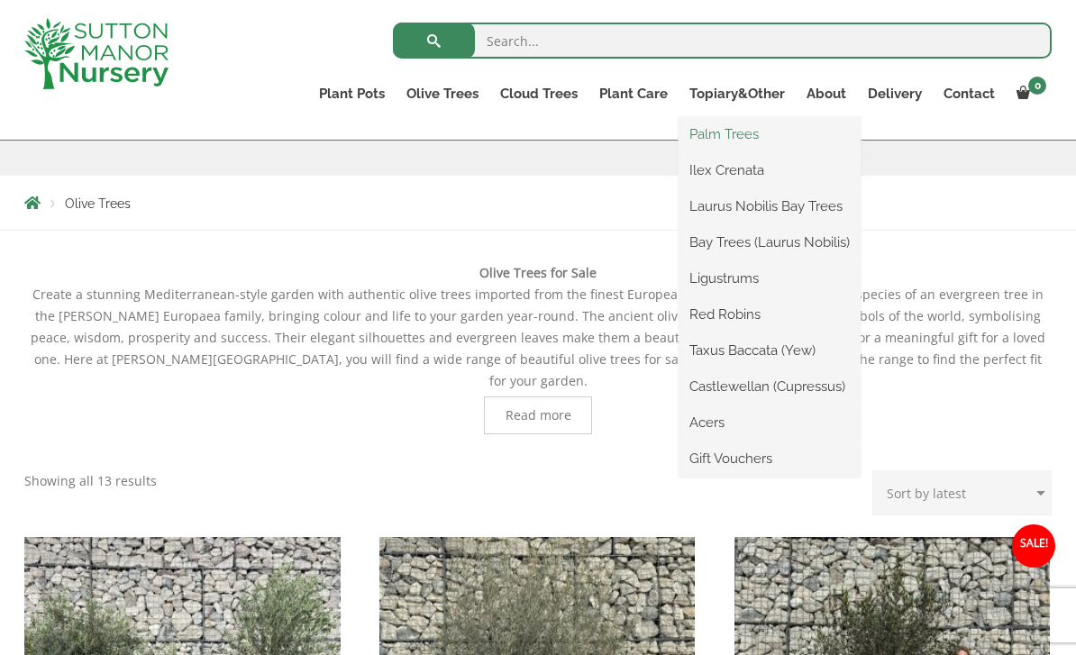
click at [726, 142] on link "Palm Trees" at bounding box center [770, 134] width 182 height 27
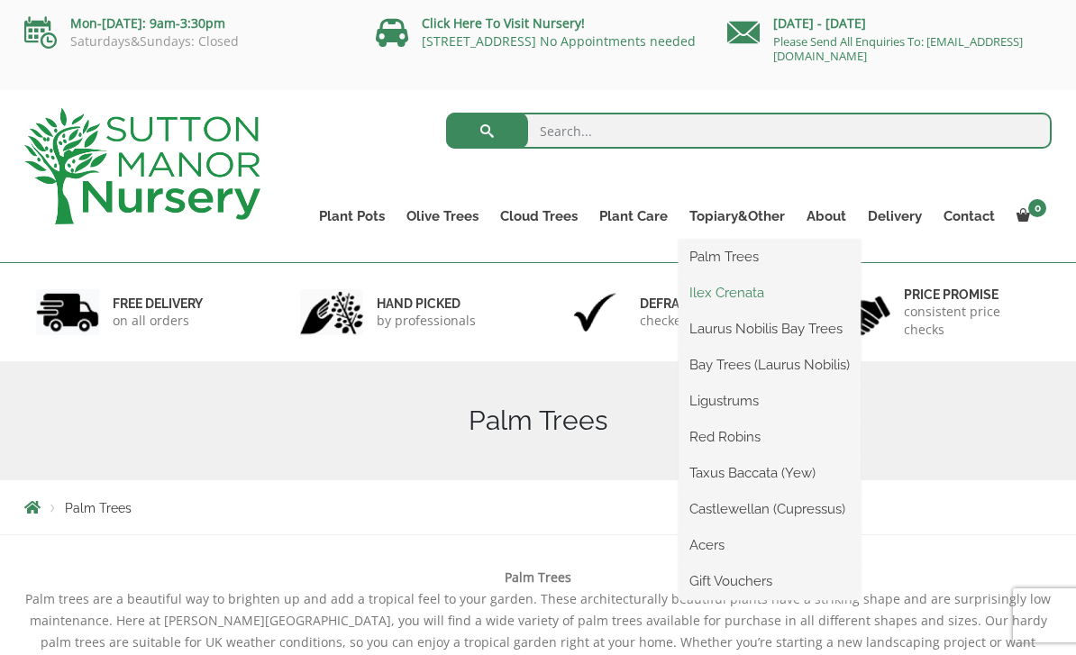
click at [734, 298] on link "Ilex Crenata" at bounding box center [770, 292] width 182 height 27
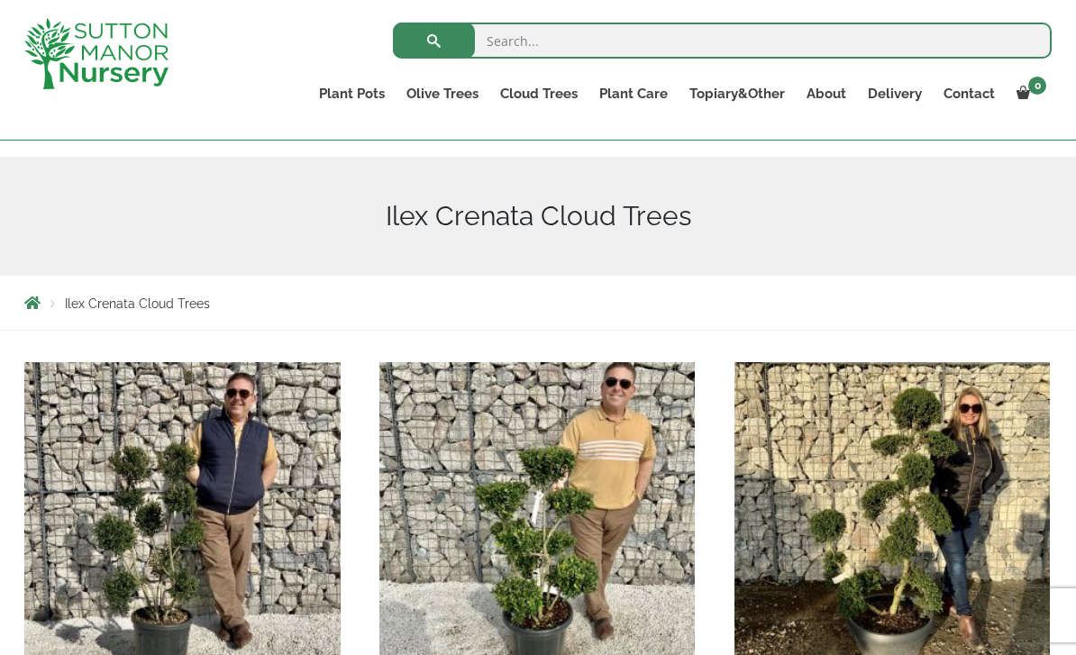
scroll to position [160, 0]
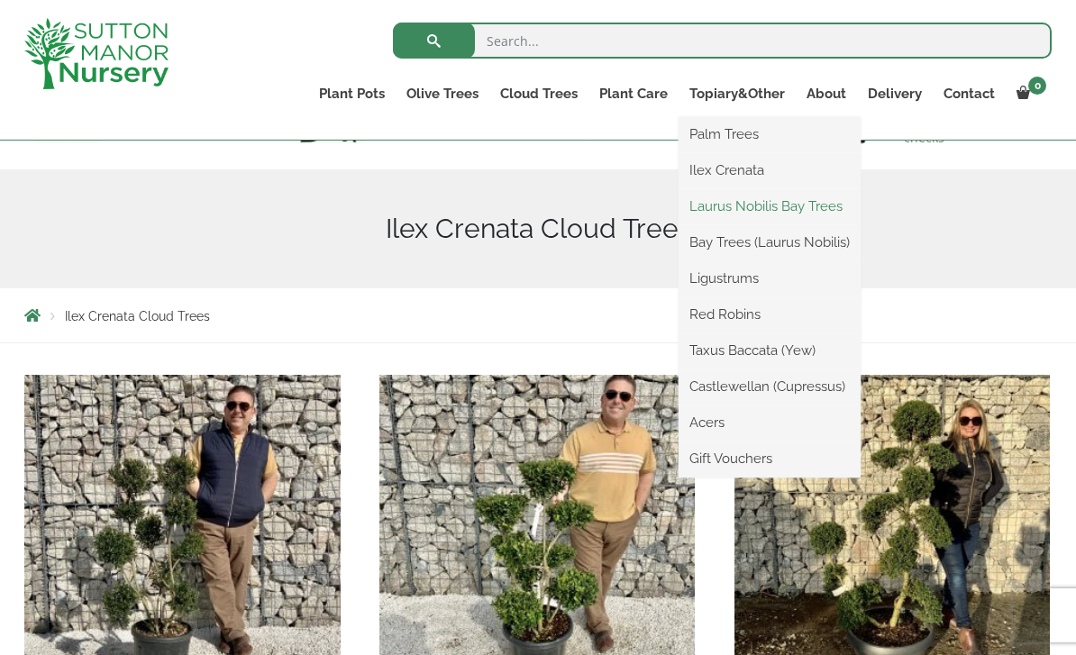
click at [755, 208] on link "Laurus Nobilis Bay Trees" at bounding box center [770, 206] width 182 height 27
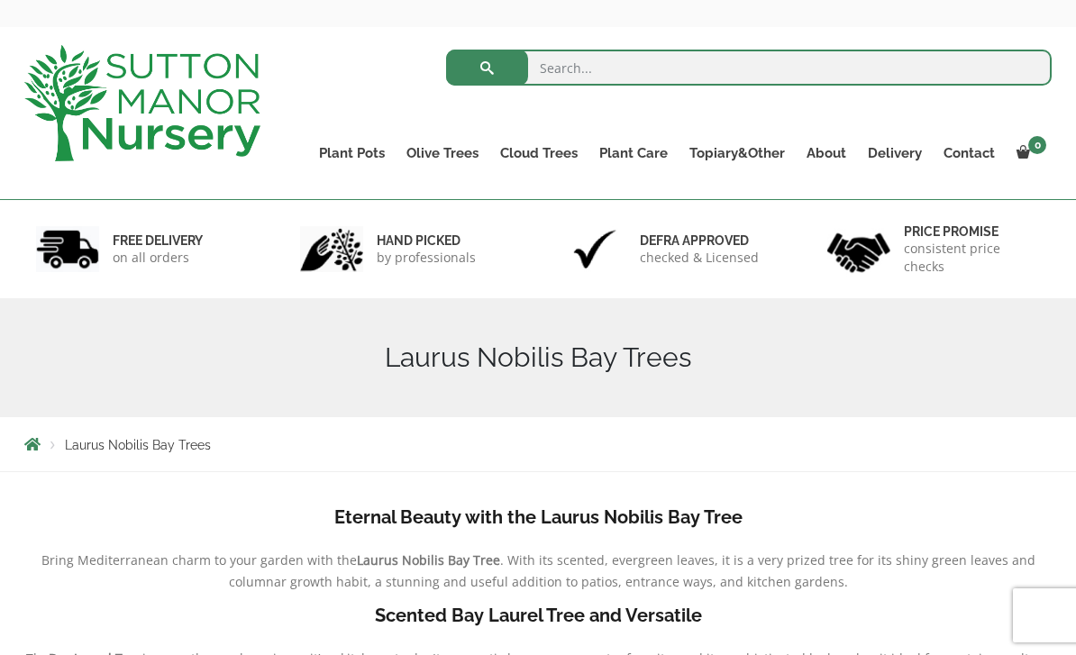
scroll to position [6, 0]
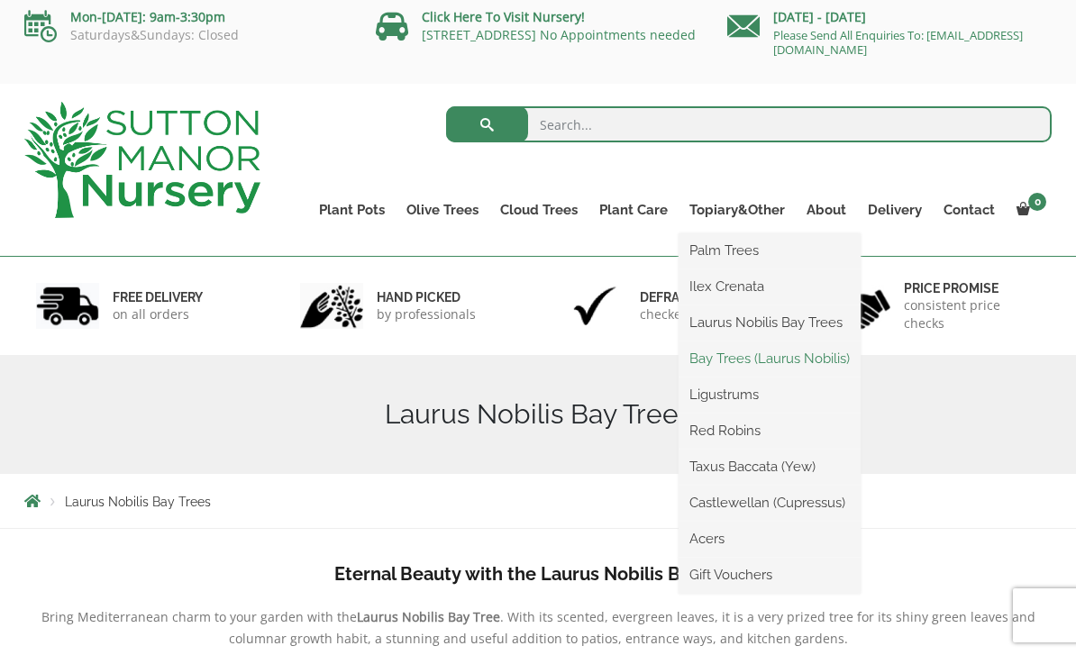
click at [724, 366] on link "Bay Trees (Laurus Nobilis)" at bounding box center [770, 358] width 182 height 27
